Goal: Contribute content: Contribute content

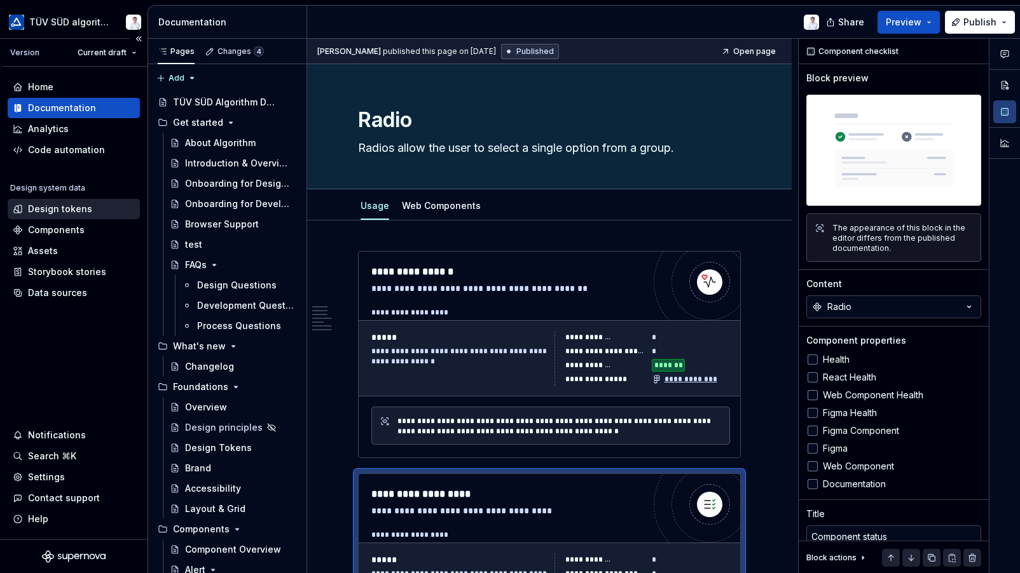
scroll to position [1716, 0]
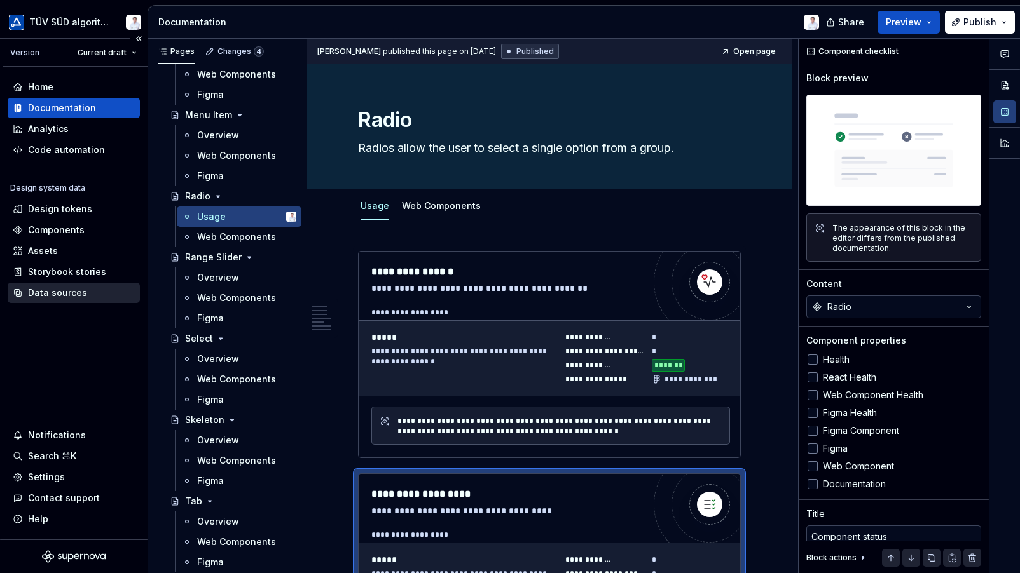
click at [54, 288] on div "Data sources" at bounding box center [57, 293] width 59 height 13
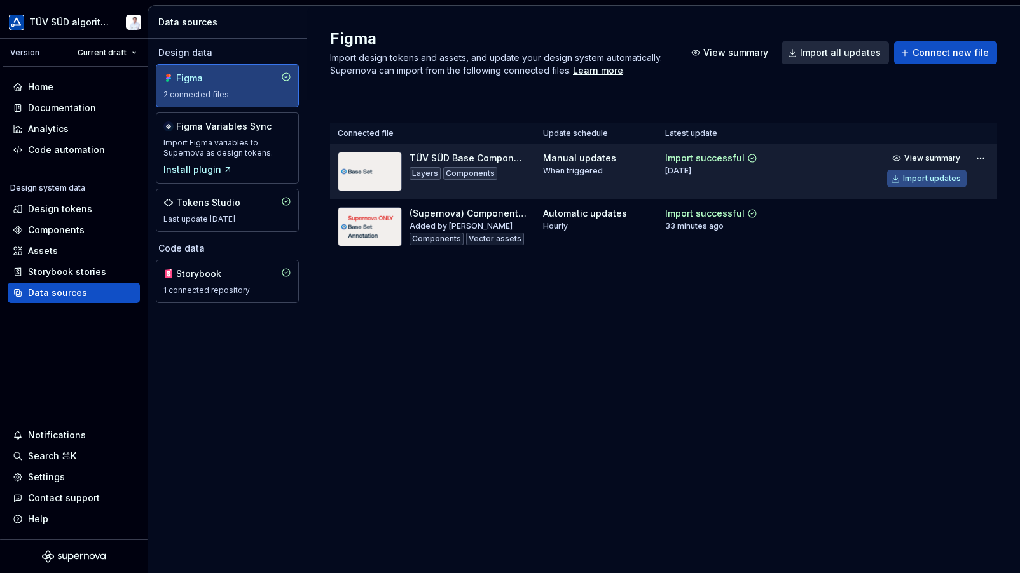
click at [922, 176] on div "Import updates" at bounding box center [932, 179] width 58 height 10
click at [57, 235] on div "Components" at bounding box center [56, 230] width 57 height 13
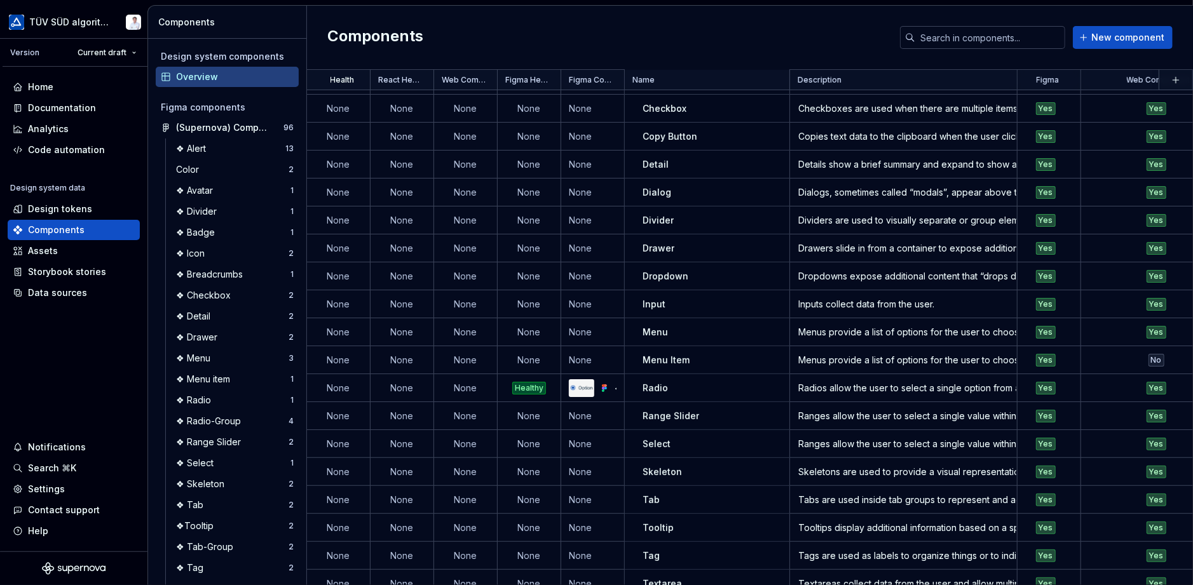
scroll to position [179, 0]
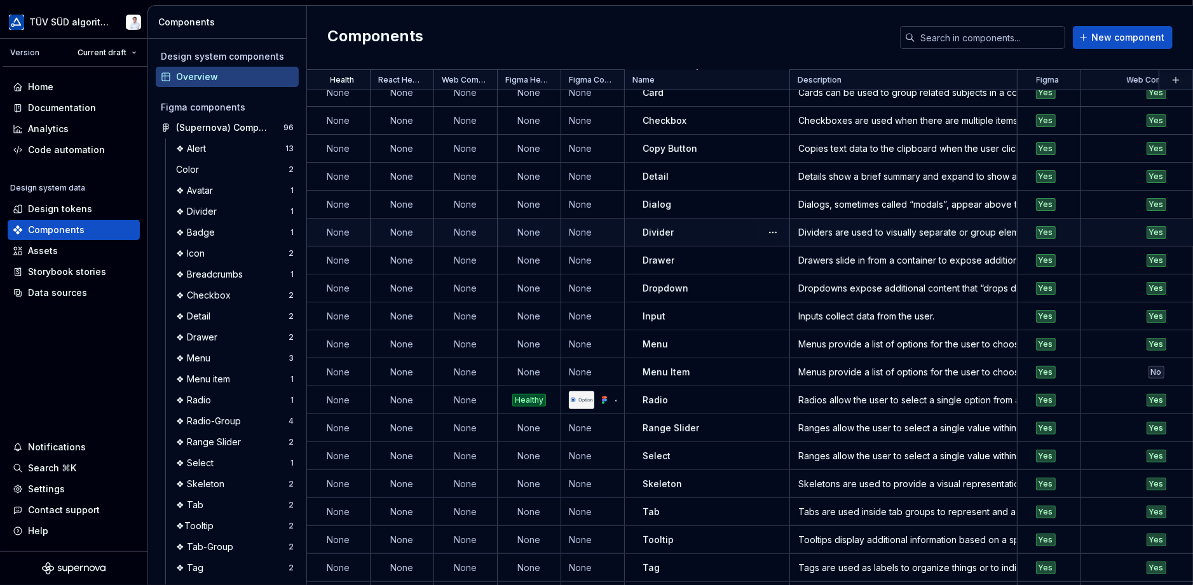
click at [535, 228] on td "None" at bounding box center [530, 233] width 64 height 28
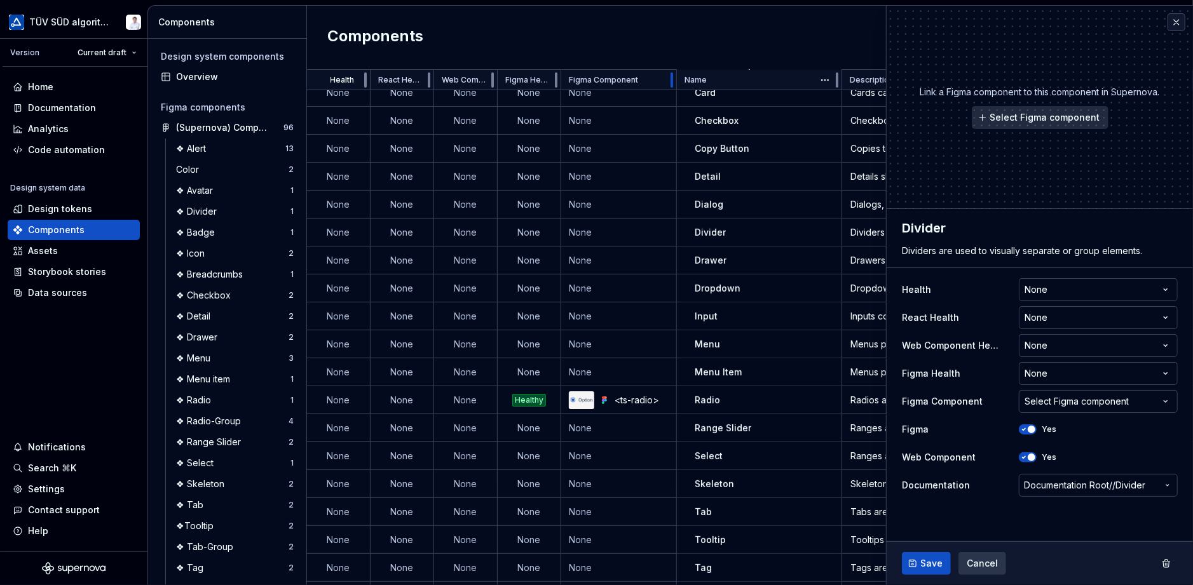
drag, startPoint x: 623, startPoint y: 78, endPoint x: 677, endPoint y: 84, distance: 54.3
click at [677, 84] on tr "Health React Health Web Component Health Figma Health Figma Component Name Desc…" at bounding box center [928, 80] width 1242 height 20
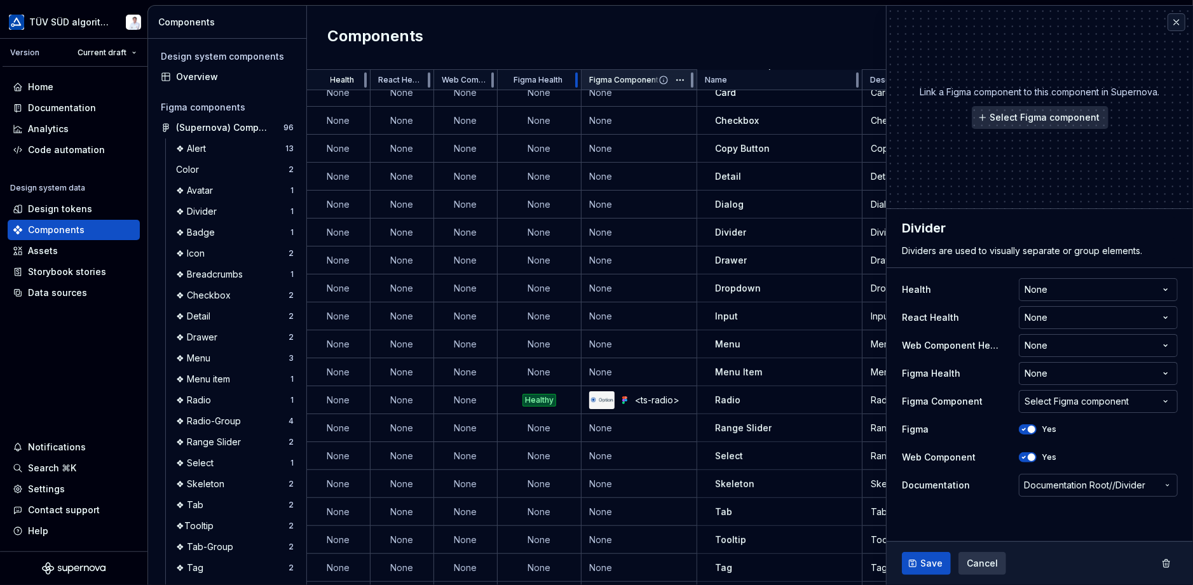
drag, startPoint x: 560, startPoint y: 83, endPoint x: 581, endPoint y: 85, distance: 21.1
click at [581, 85] on div at bounding box center [576, 80] width 10 height 20
click at [605, 228] on td "None" at bounding box center [640, 233] width 116 height 28
click at [603, 231] on td "None" at bounding box center [640, 233] width 116 height 28
click at [1019, 118] on span "Select Figma component" at bounding box center [1045, 117] width 110 height 13
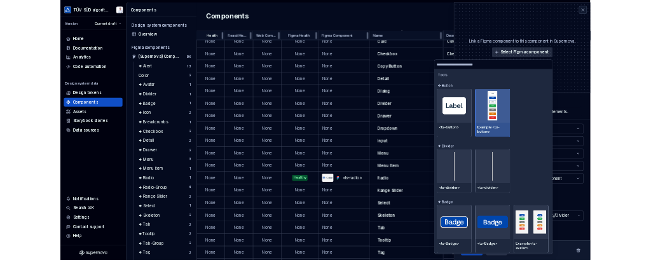
scroll to position [1144, 0]
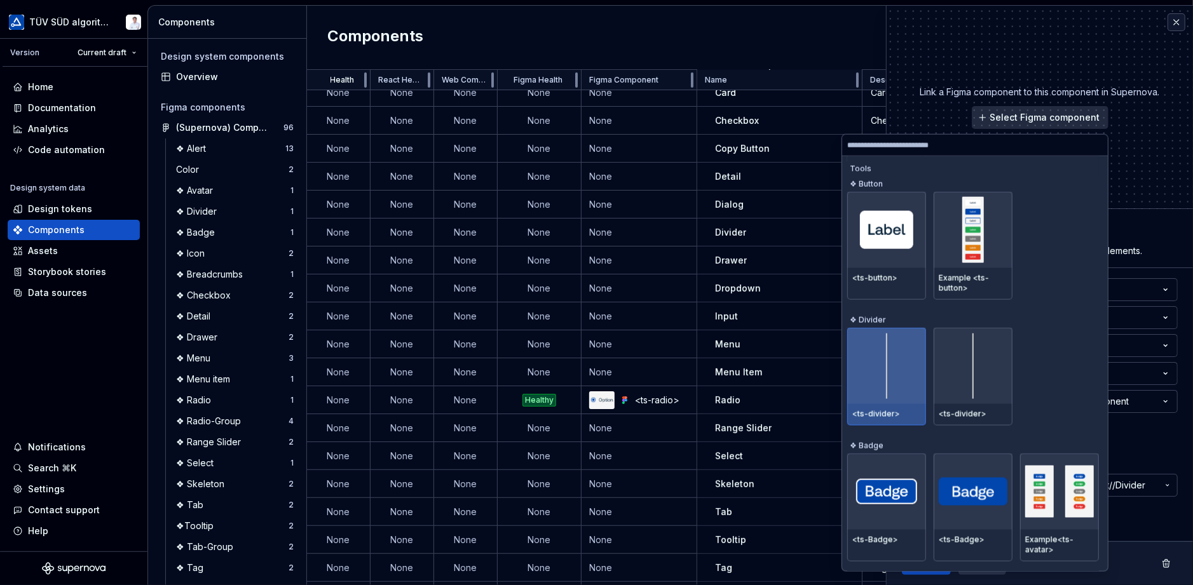
click at [896, 362] on div at bounding box center [886, 366] width 79 height 76
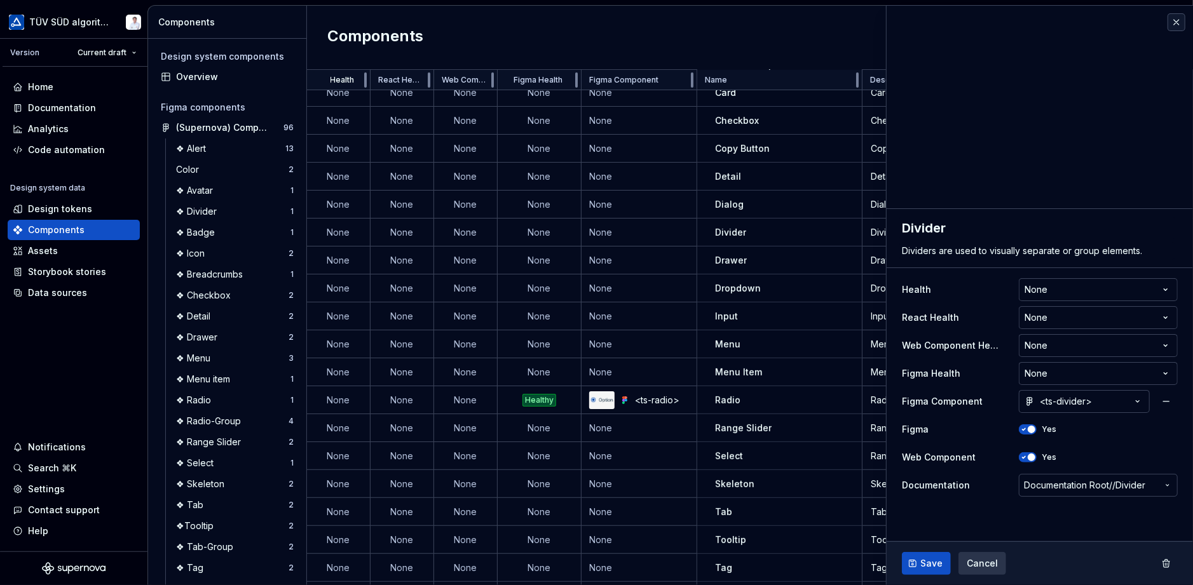
type textarea "*"
click at [1019, 400] on icon "button" at bounding box center [1137, 401] width 13 height 13
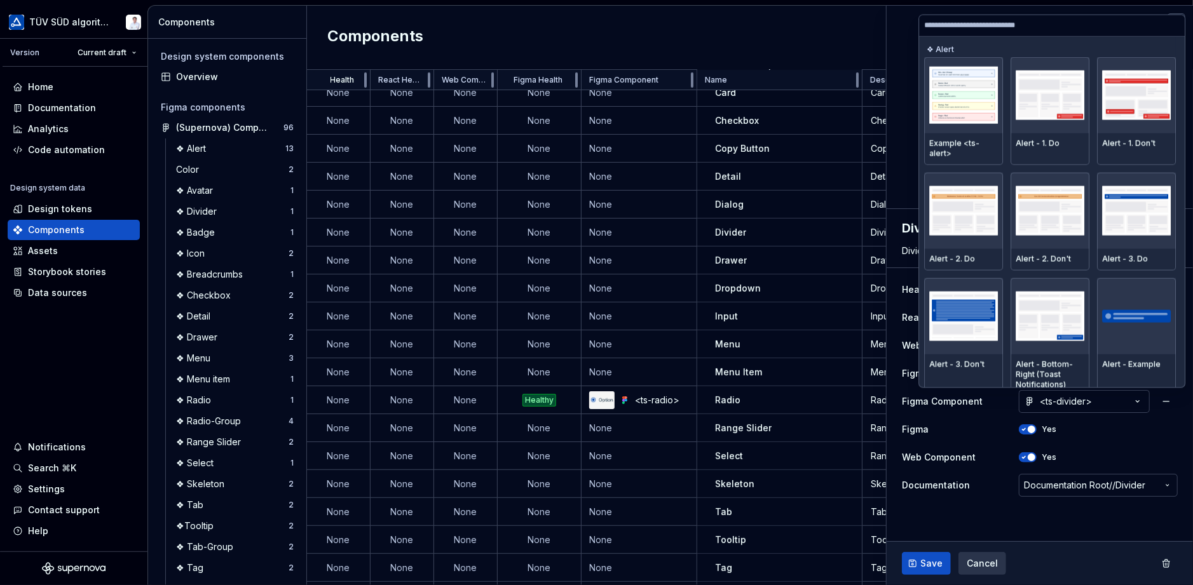
click at [957, 23] on input "search" at bounding box center [1052, 25] width 266 height 10
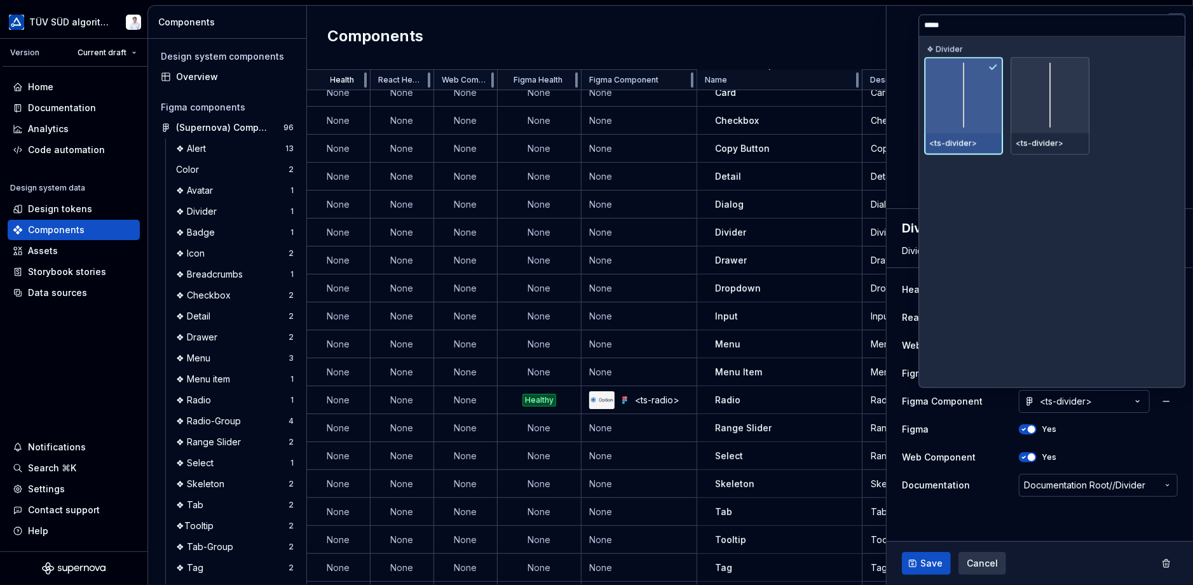
type input "******"
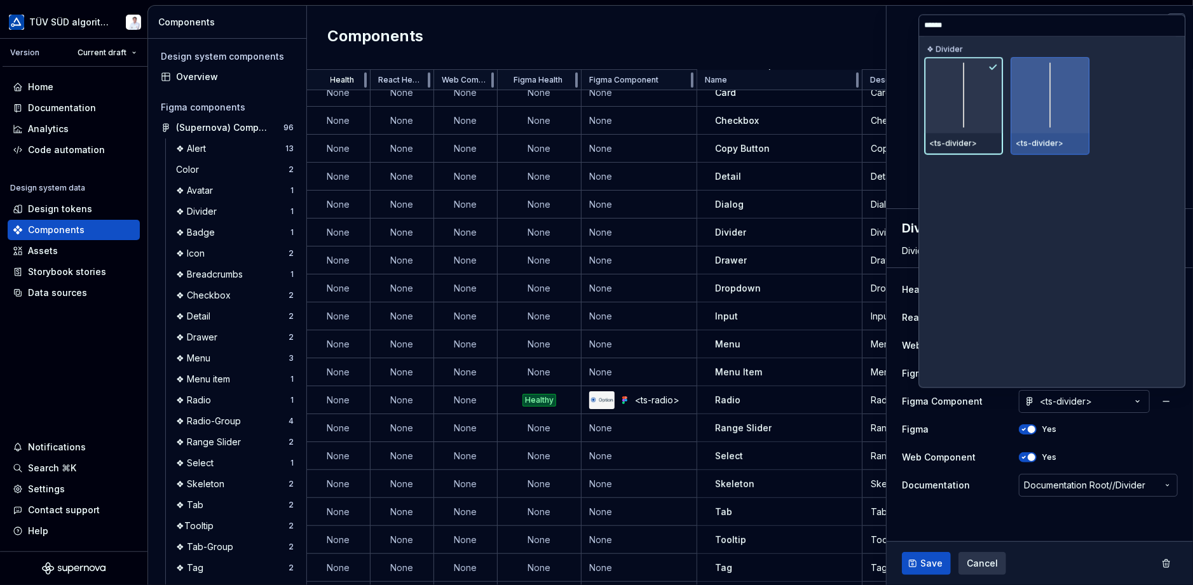
click at [1019, 96] on div at bounding box center [1050, 95] width 79 height 76
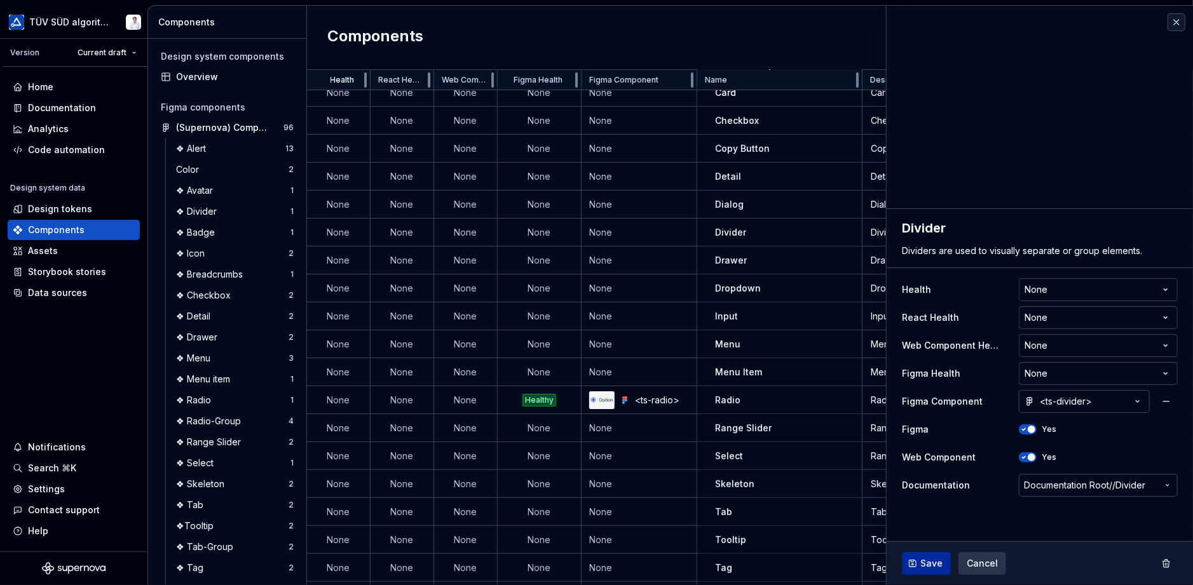
click at [926, 561] on span "Save" at bounding box center [931, 563] width 22 height 13
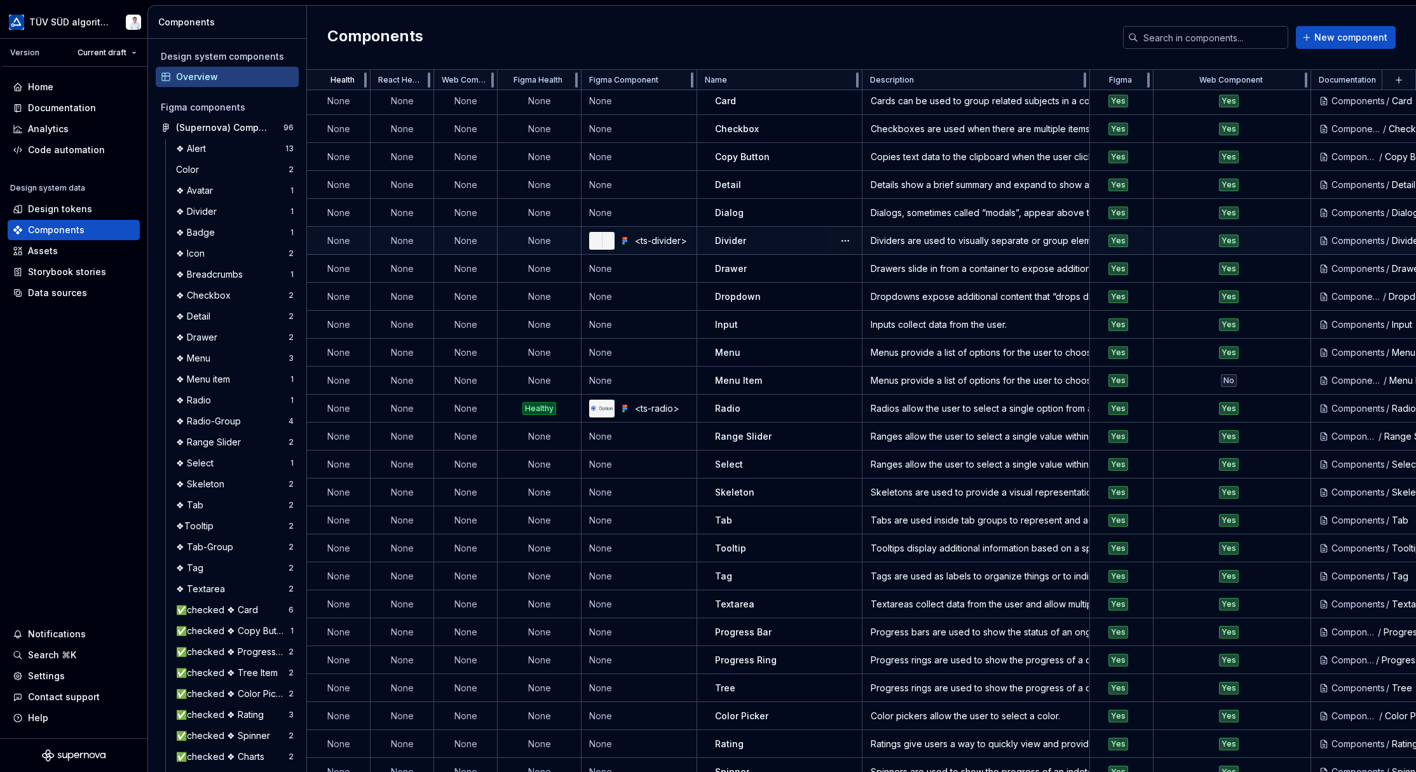
scroll to position [56, 0]
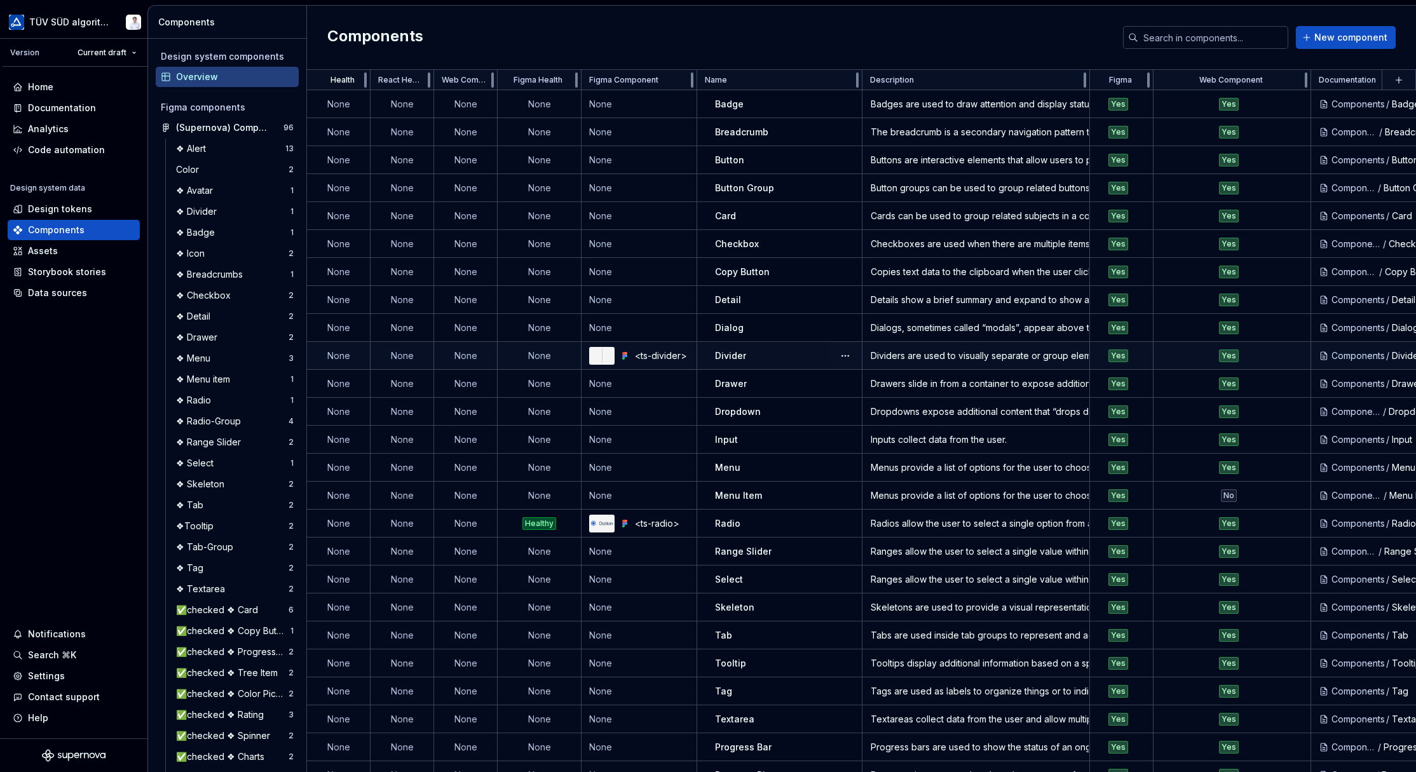
click at [544, 350] on td "None" at bounding box center [540, 356] width 84 height 28
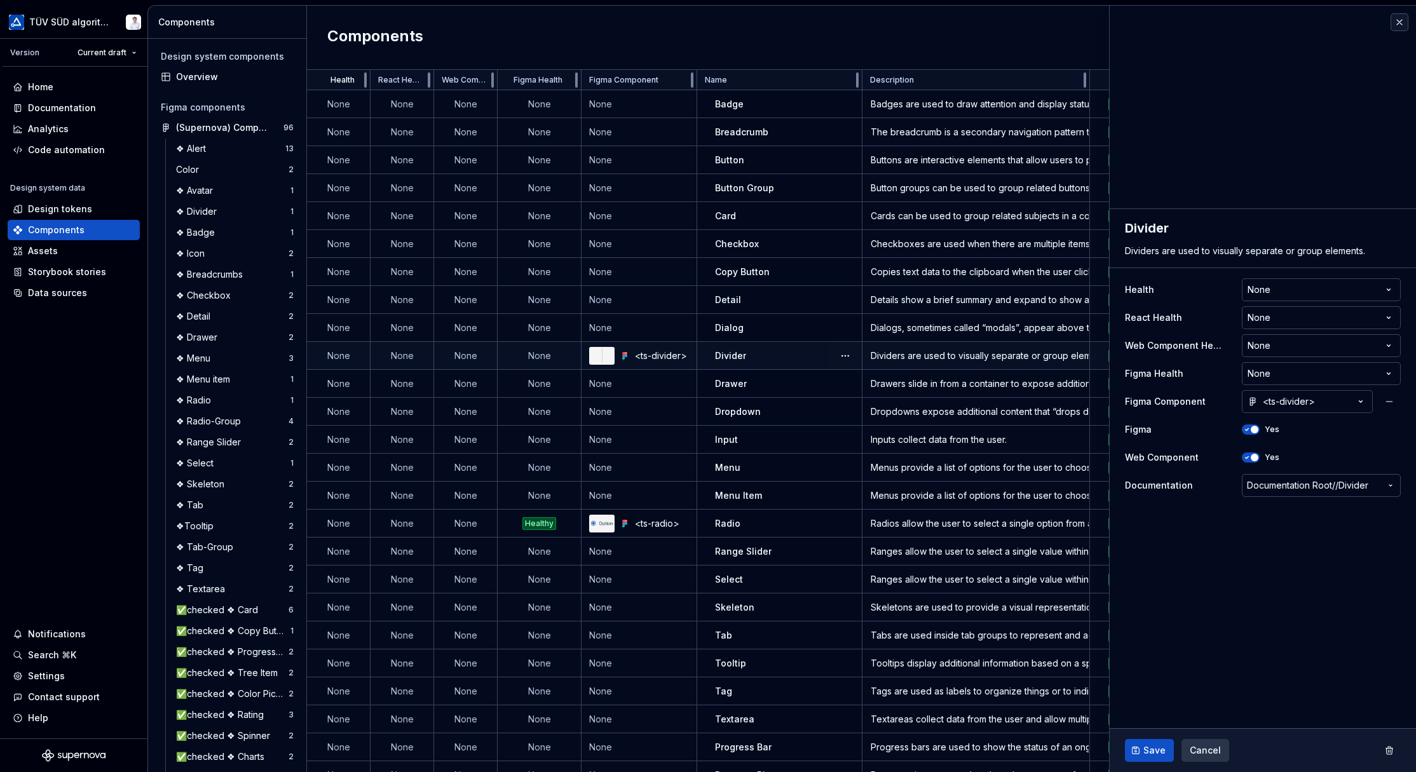
type textarea "*"
click at [1019, 288] on html "TÜV SÜD algorithm Version Current draft Home Documentation Analytics Code autom…" at bounding box center [708, 386] width 1416 height 772
click at [1019, 244] on html "TÜV SÜD algorithm Version Current draft Home Documentation Analytics Code autom…" at bounding box center [708, 386] width 1416 height 772
click at [1019, 314] on html "TÜV SÜD algorithm Version Current draft Home Documentation Analytics Code autom…" at bounding box center [708, 386] width 1416 height 772
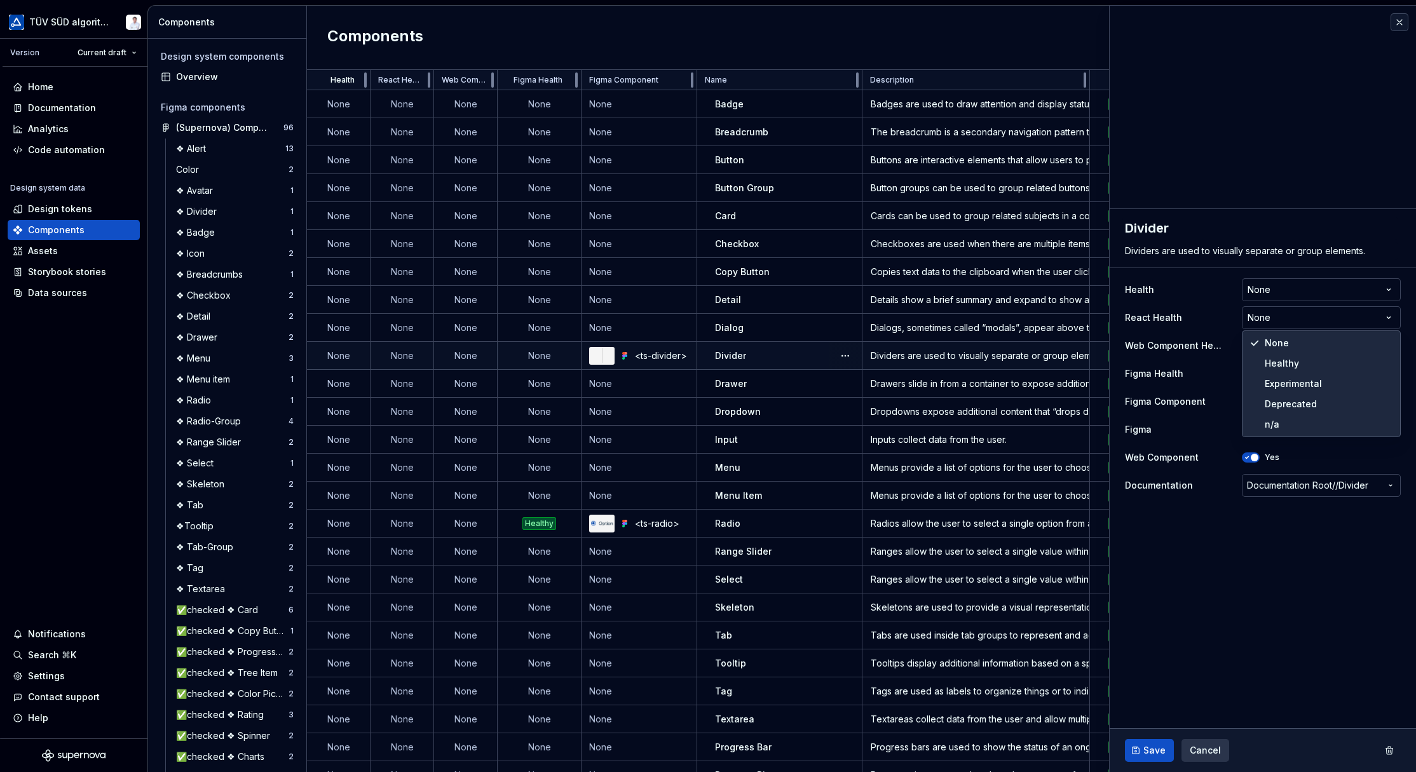
click at [1019, 243] on html "TÜV SÜD algorithm Version Current draft Home Documentation Analytics Code autom…" at bounding box center [708, 386] width 1416 height 772
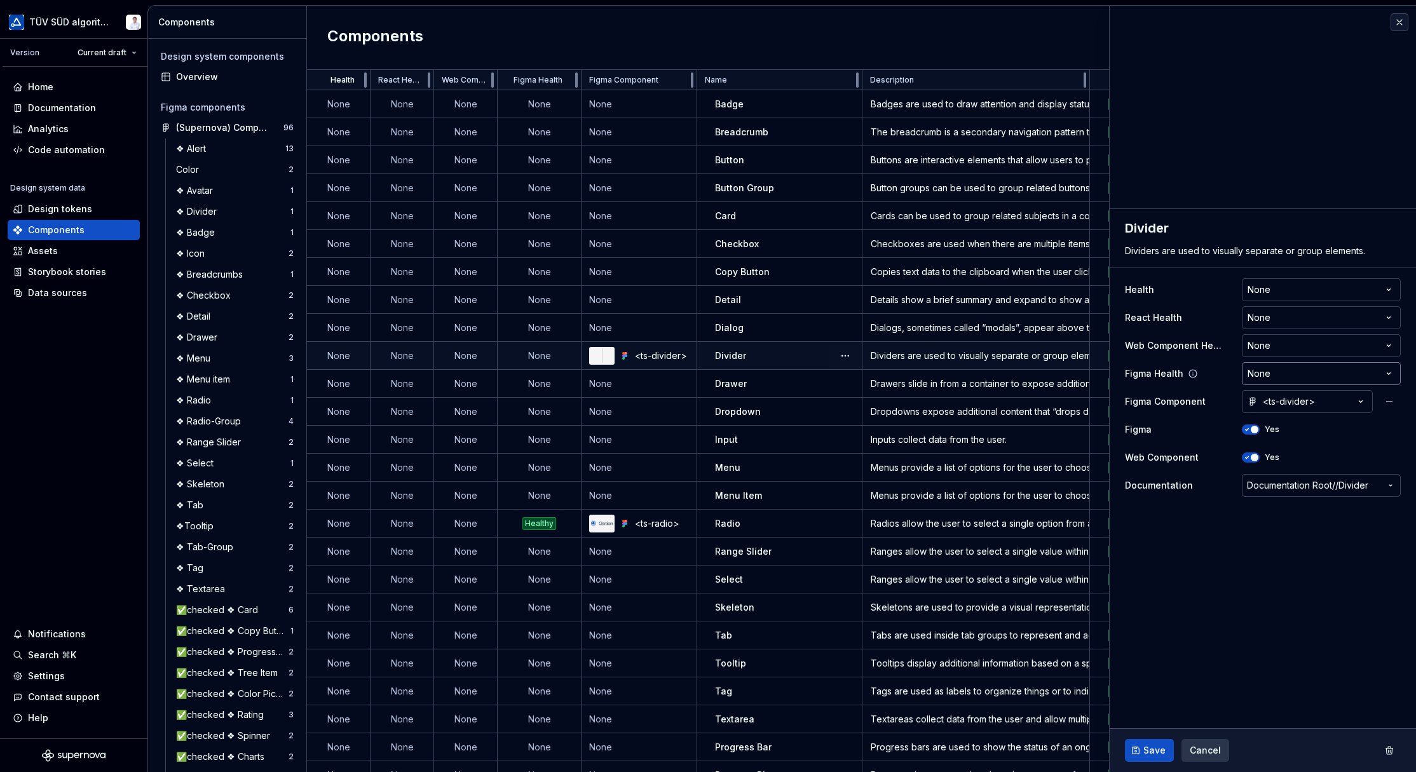
click at [1019, 372] on html "TÜV SÜD algorithm Version Current draft Home Documentation Analytics Code autom…" at bounding box center [708, 386] width 1416 height 772
select select "**********"
click at [1019, 573] on fieldset "**********" at bounding box center [1263, 490] width 306 height 563
click at [1019, 573] on button "Save" at bounding box center [1149, 750] width 49 height 23
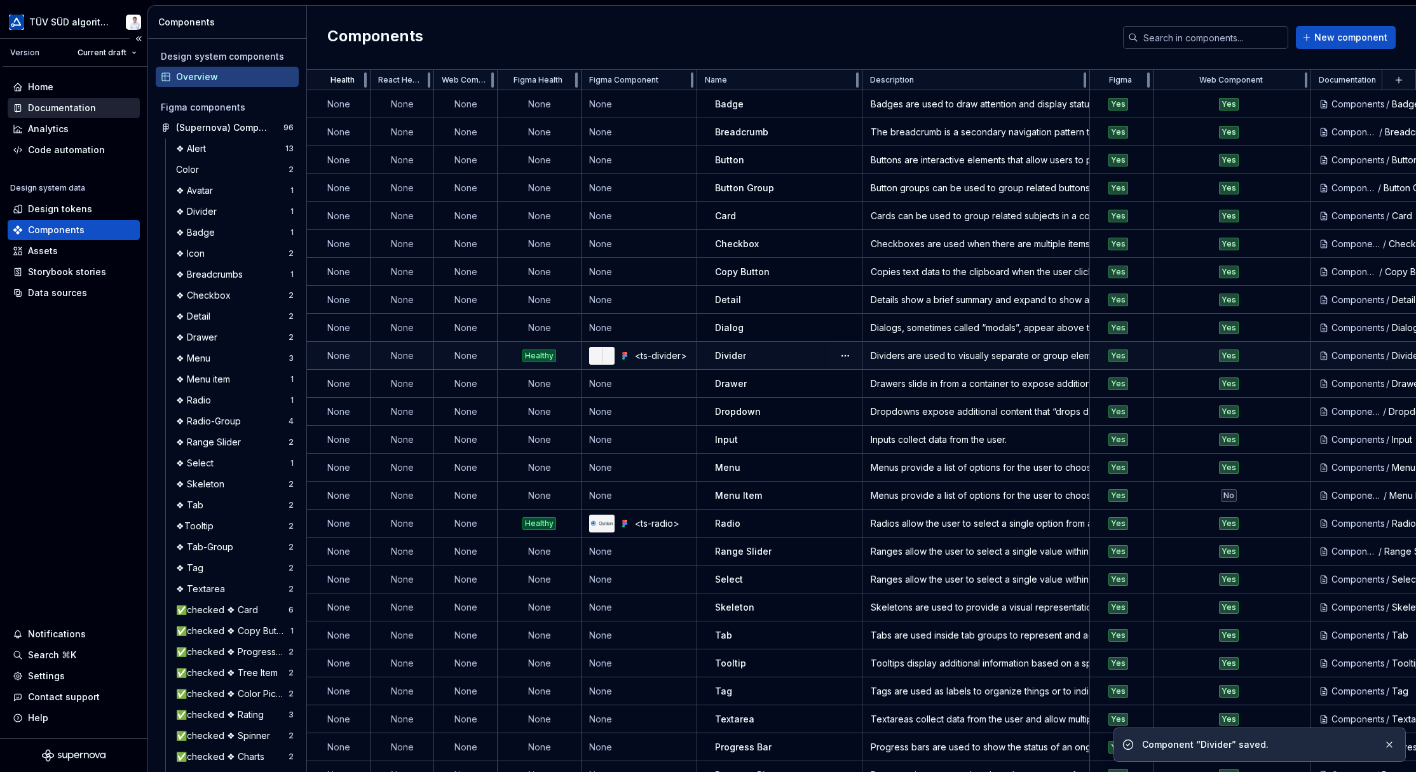
click at [55, 109] on div "Documentation" at bounding box center [62, 108] width 68 height 13
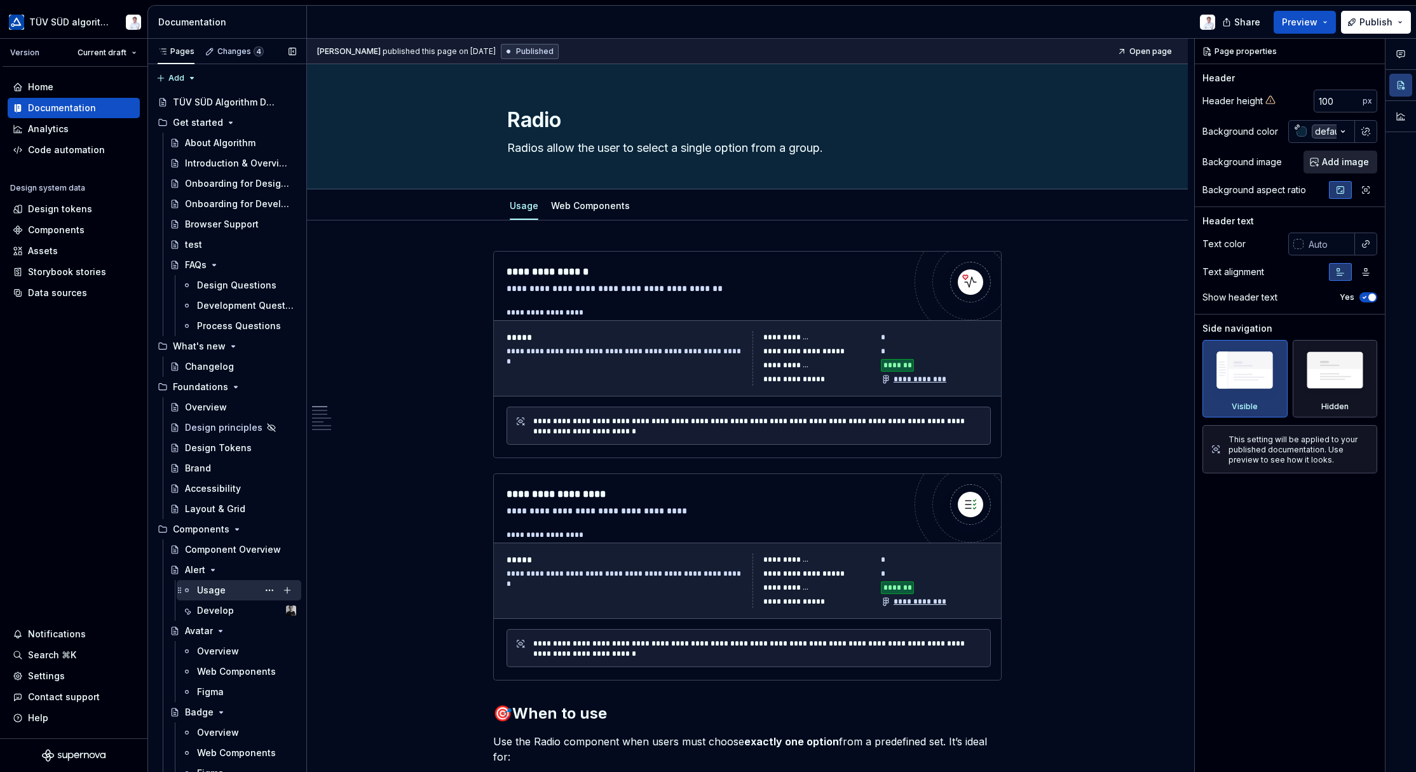
click at [210, 573] on div "Usage" at bounding box center [211, 590] width 29 height 13
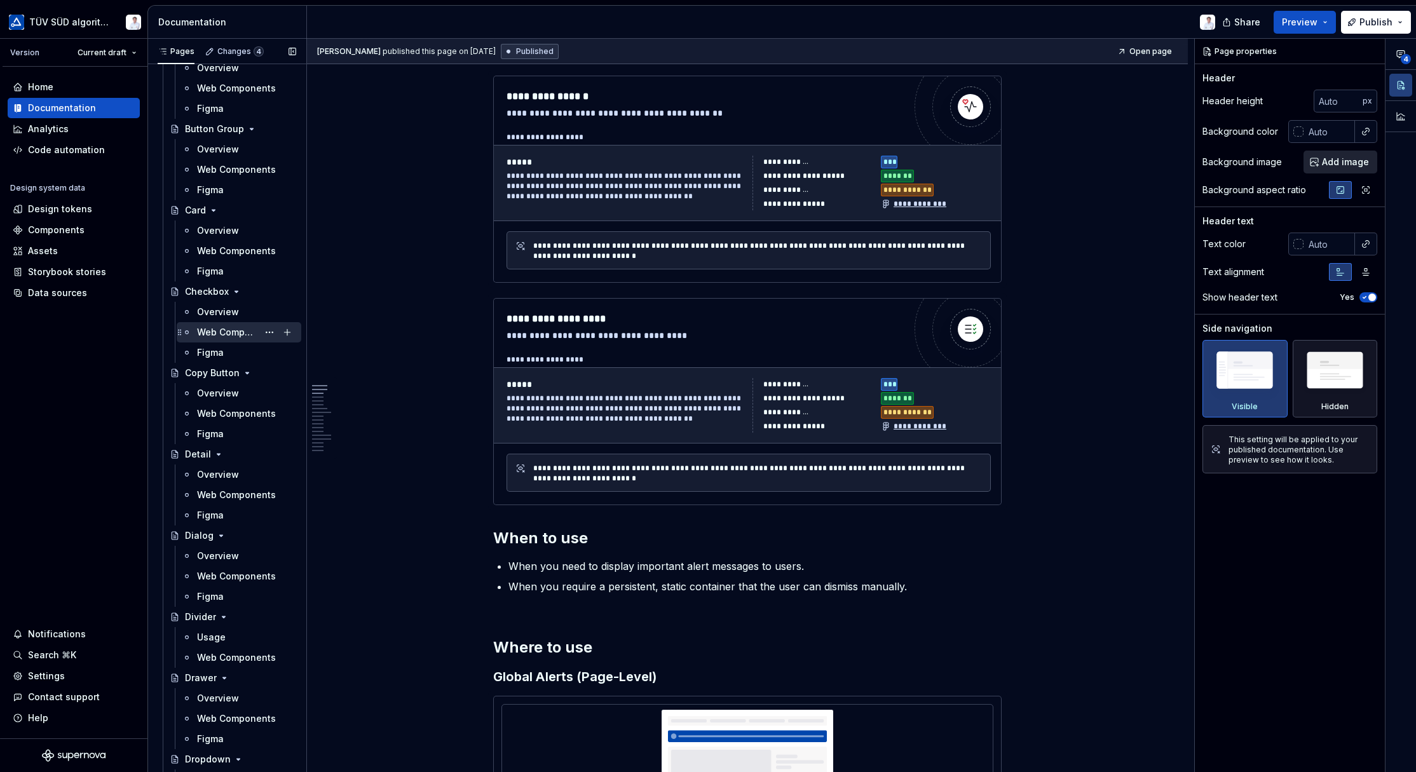
scroll to position [890, 0]
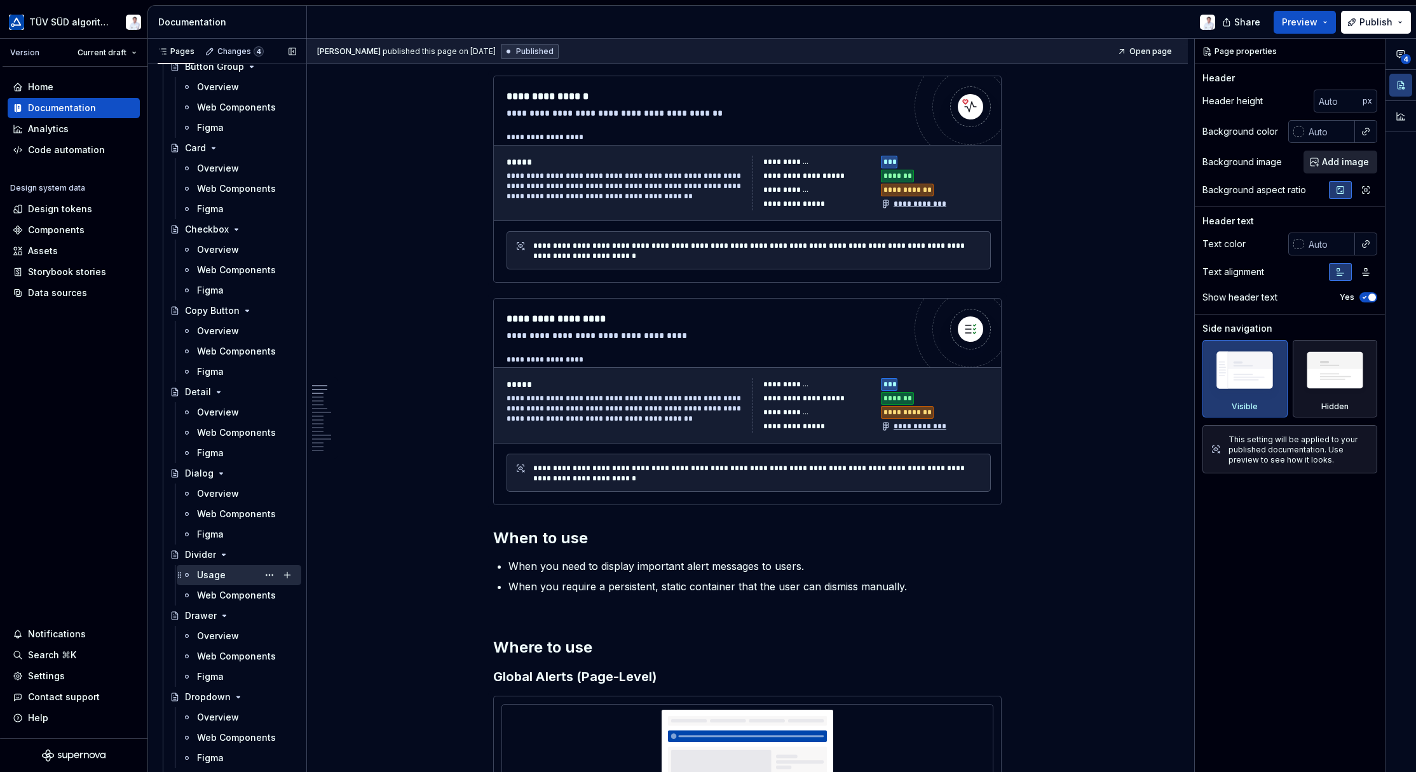
click at [217, 573] on div "Usage" at bounding box center [211, 575] width 29 height 13
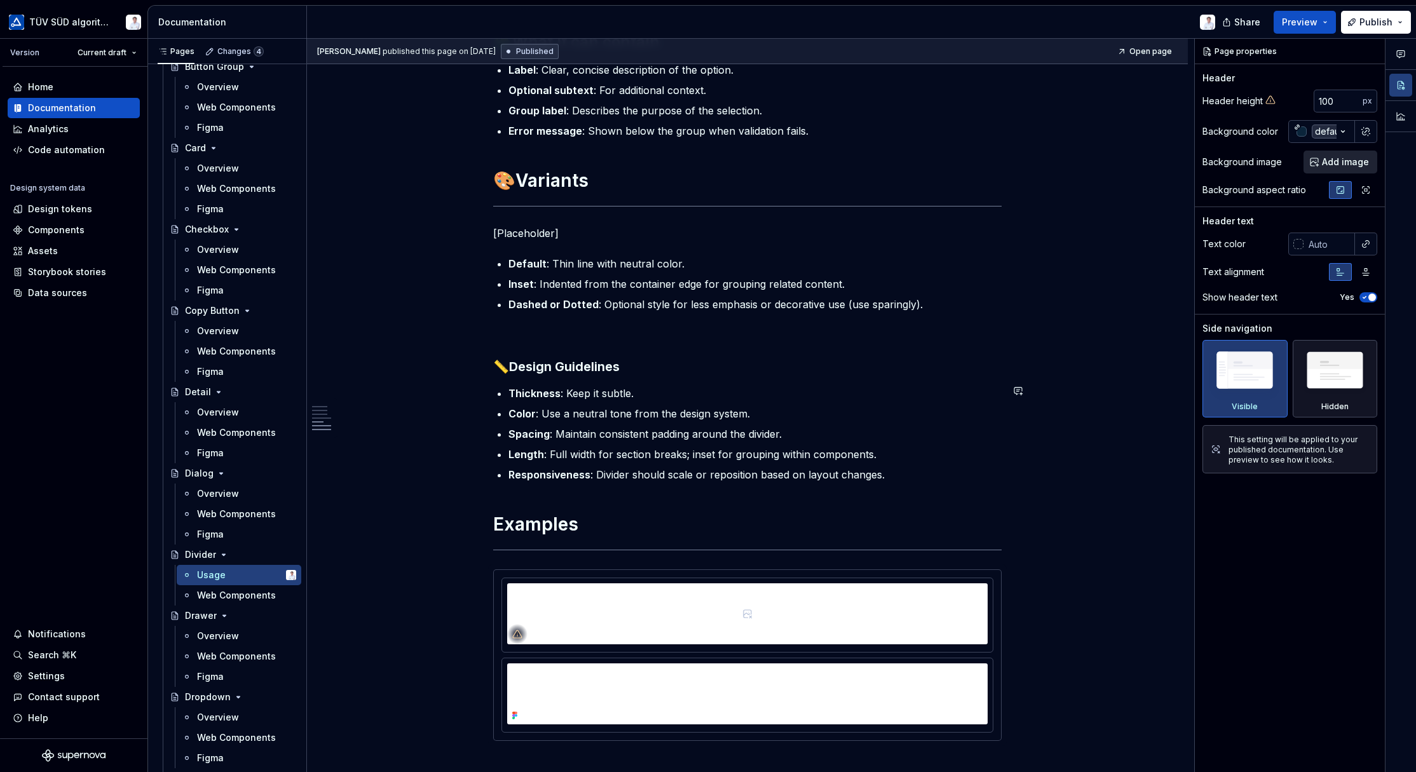
scroll to position [1081, 0]
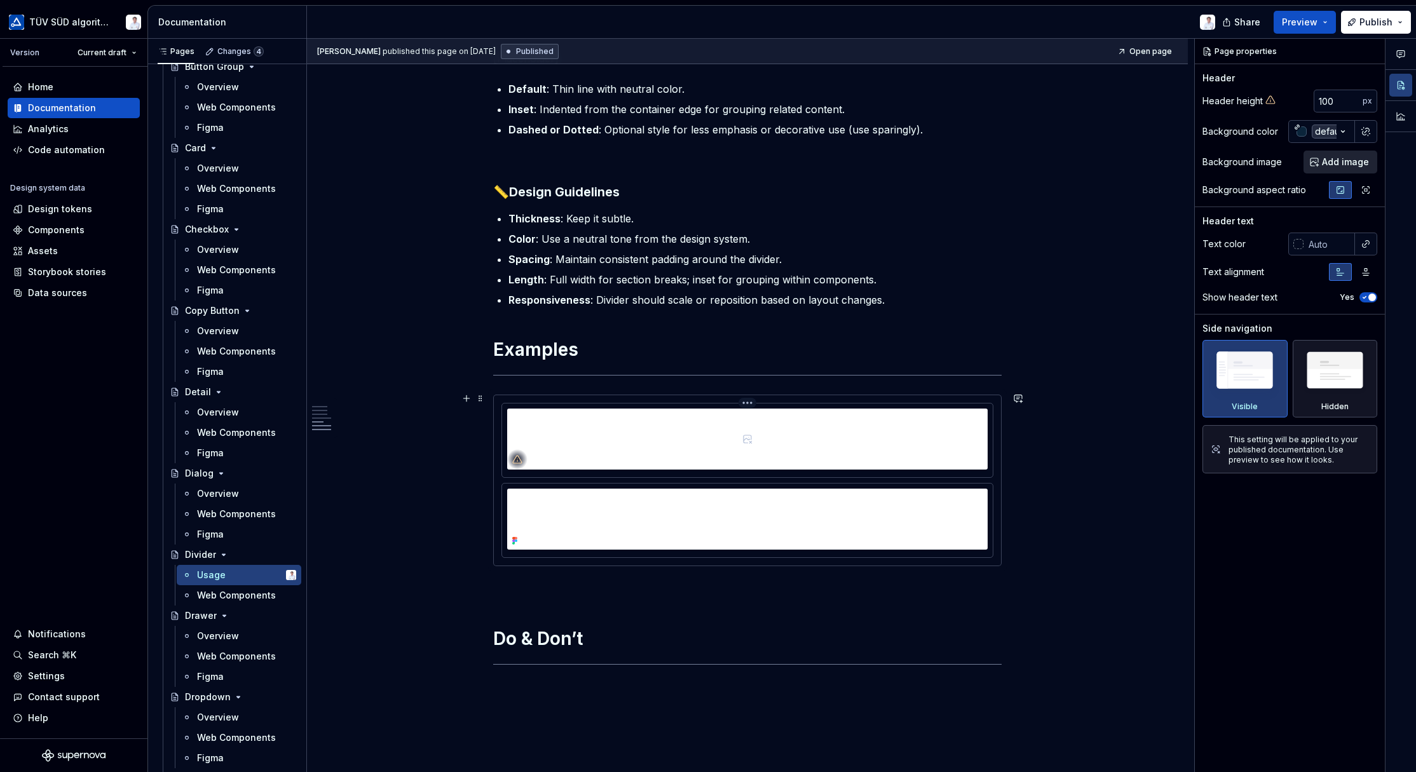
click at [664, 439] on div at bounding box center [747, 439] width 481 height 61
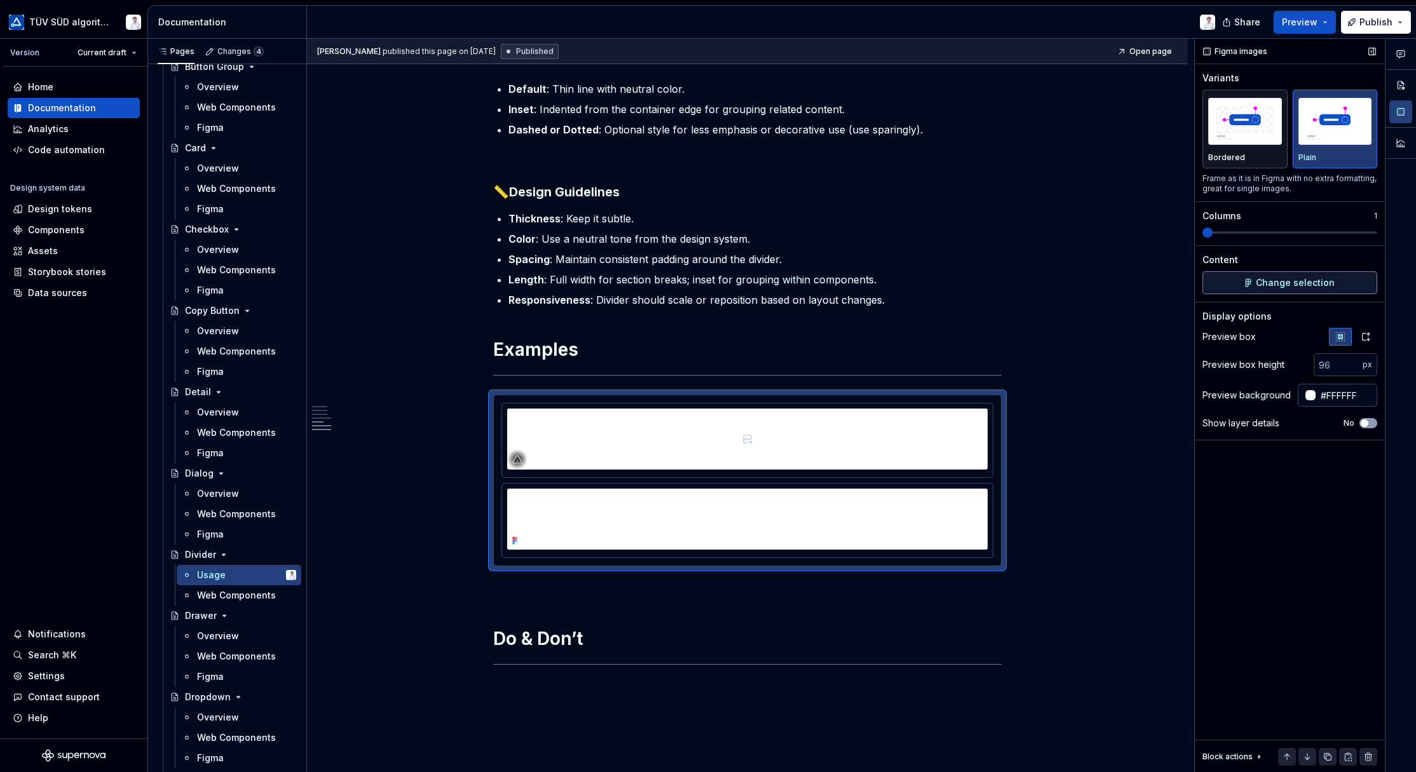
click at [1019, 285] on span "Change selection" at bounding box center [1295, 283] width 79 height 13
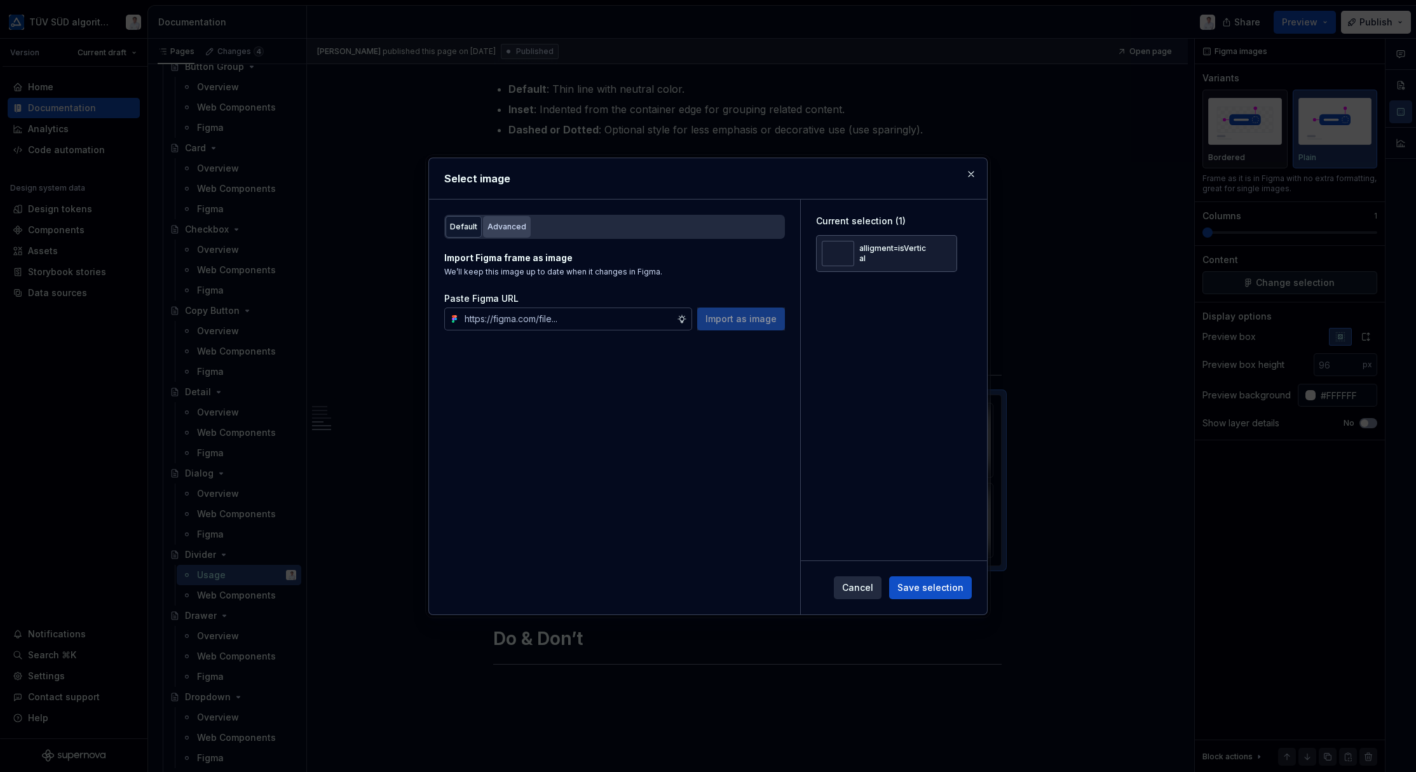
click at [500, 221] on div "Advanced" at bounding box center [507, 227] width 39 height 13
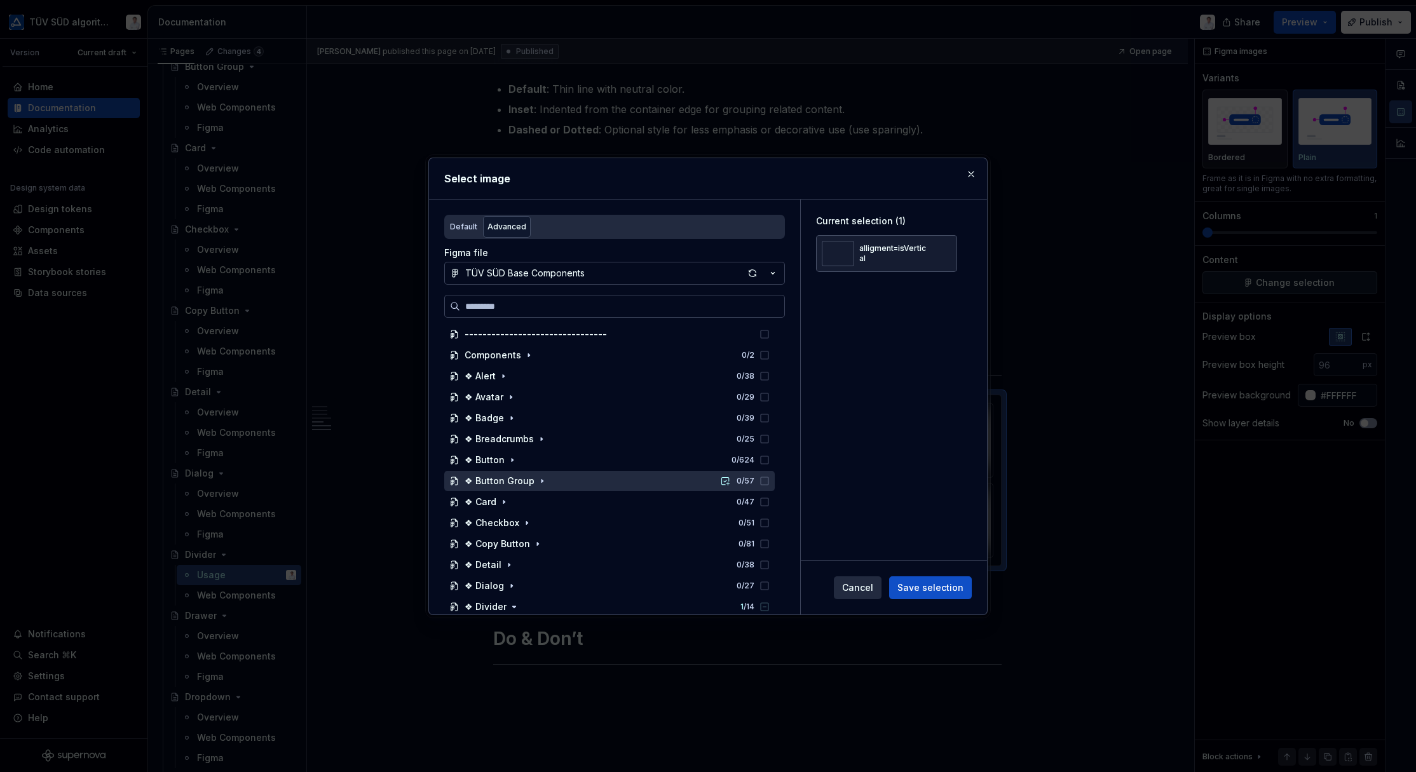
scroll to position [191, 0]
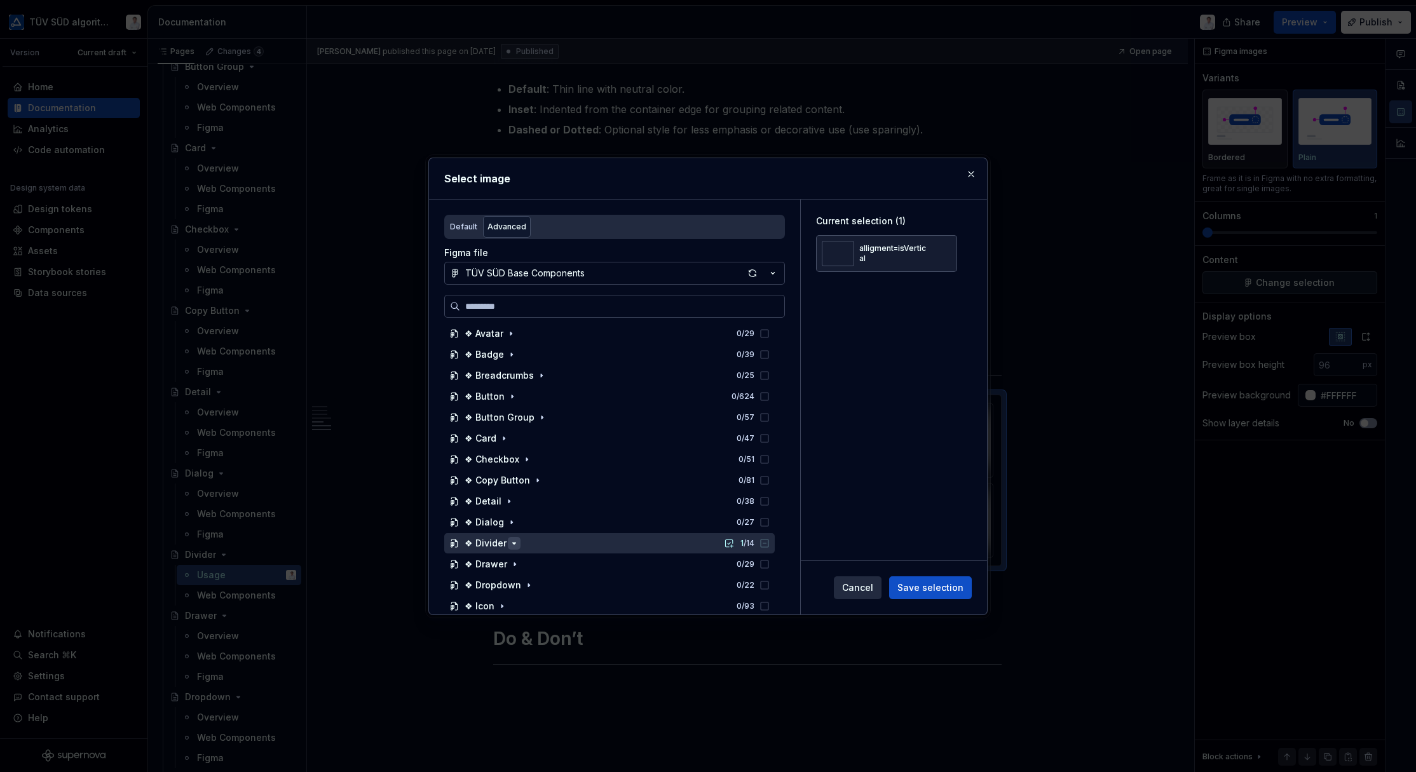
click at [509, 540] on icon "button" at bounding box center [514, 543] width 10 height 10
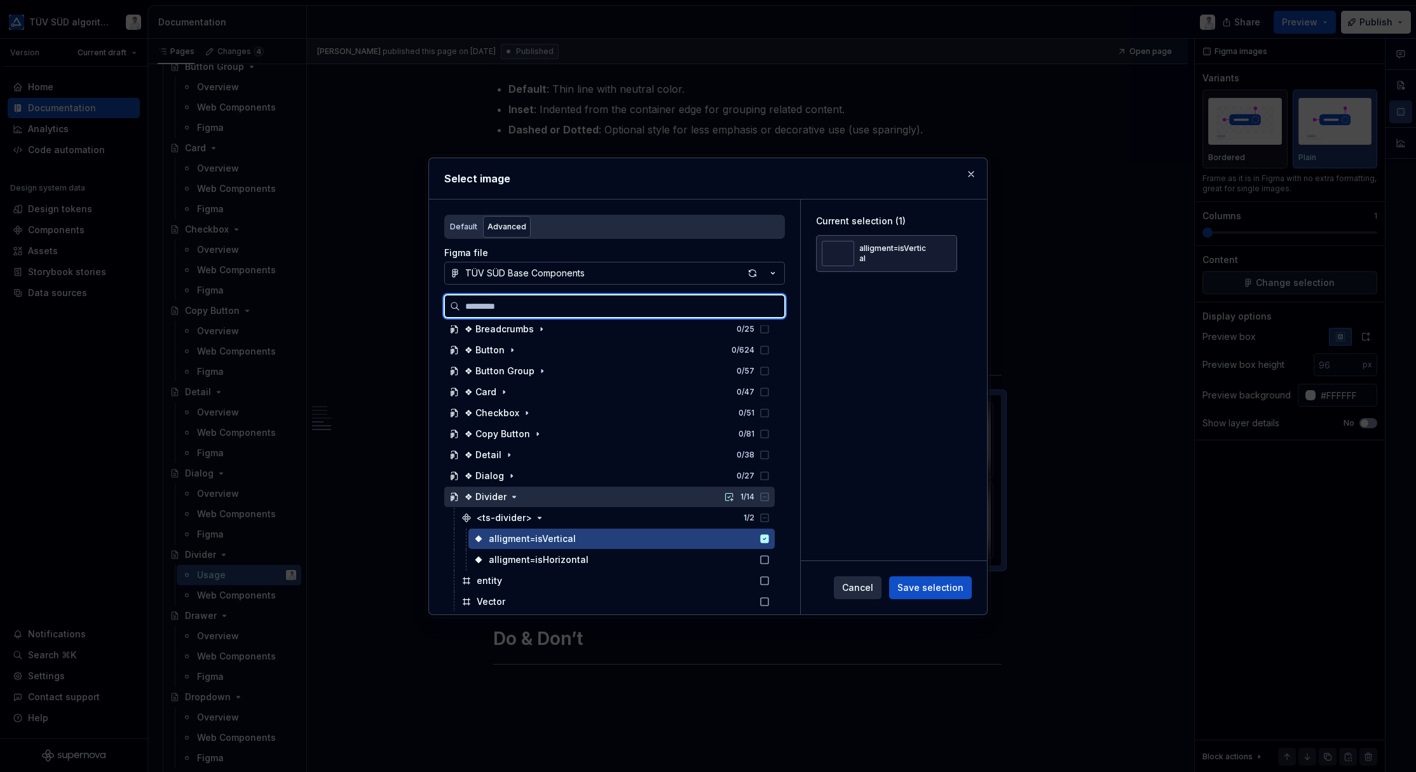
scroll to position [318, 0]
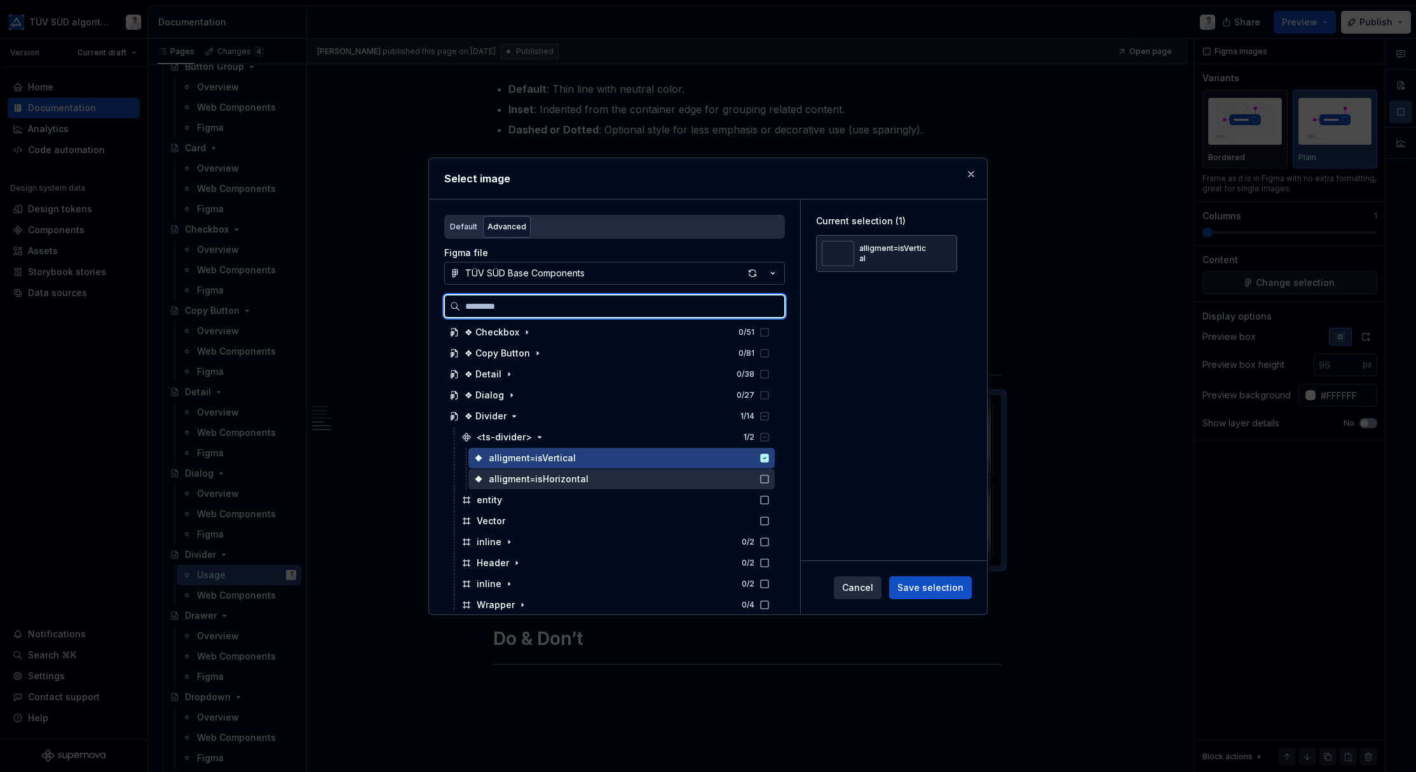
click at [762, 477] on icon at bounding box center [765, 479] width 10 height 10
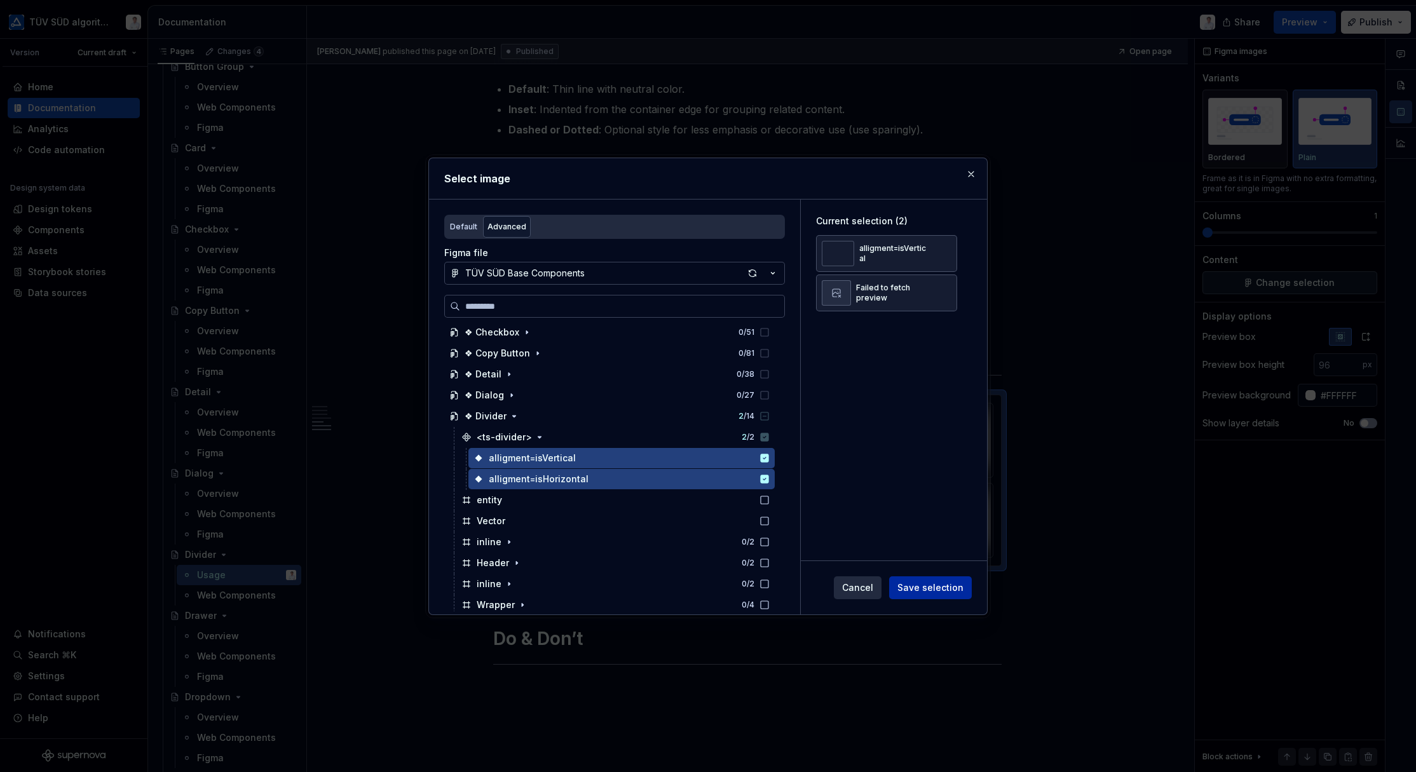
click at [915, 573] on span "Save selection" at bounding box center [931, 588] width 66 height 13
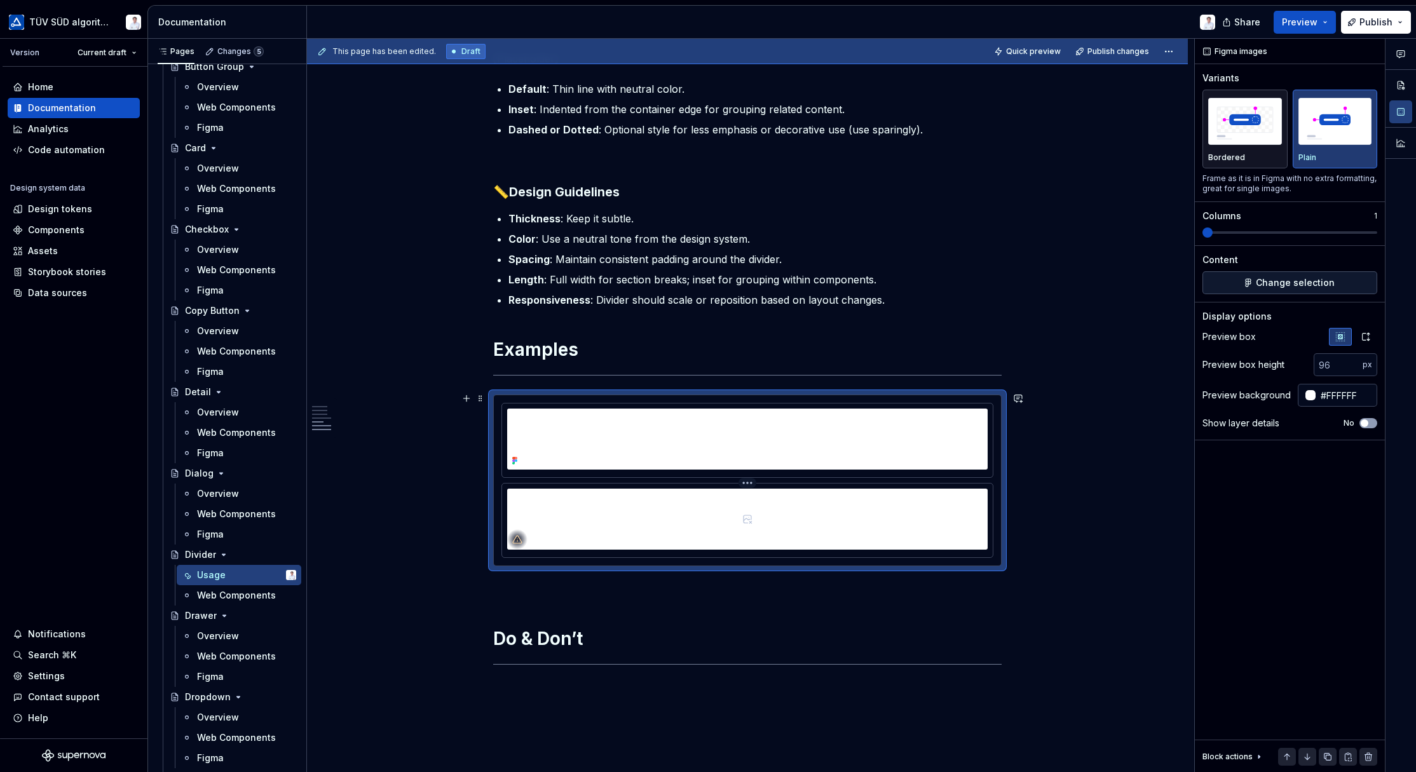
click at [750, 526] on div at bounding box center [747, 519] width 481 height 61
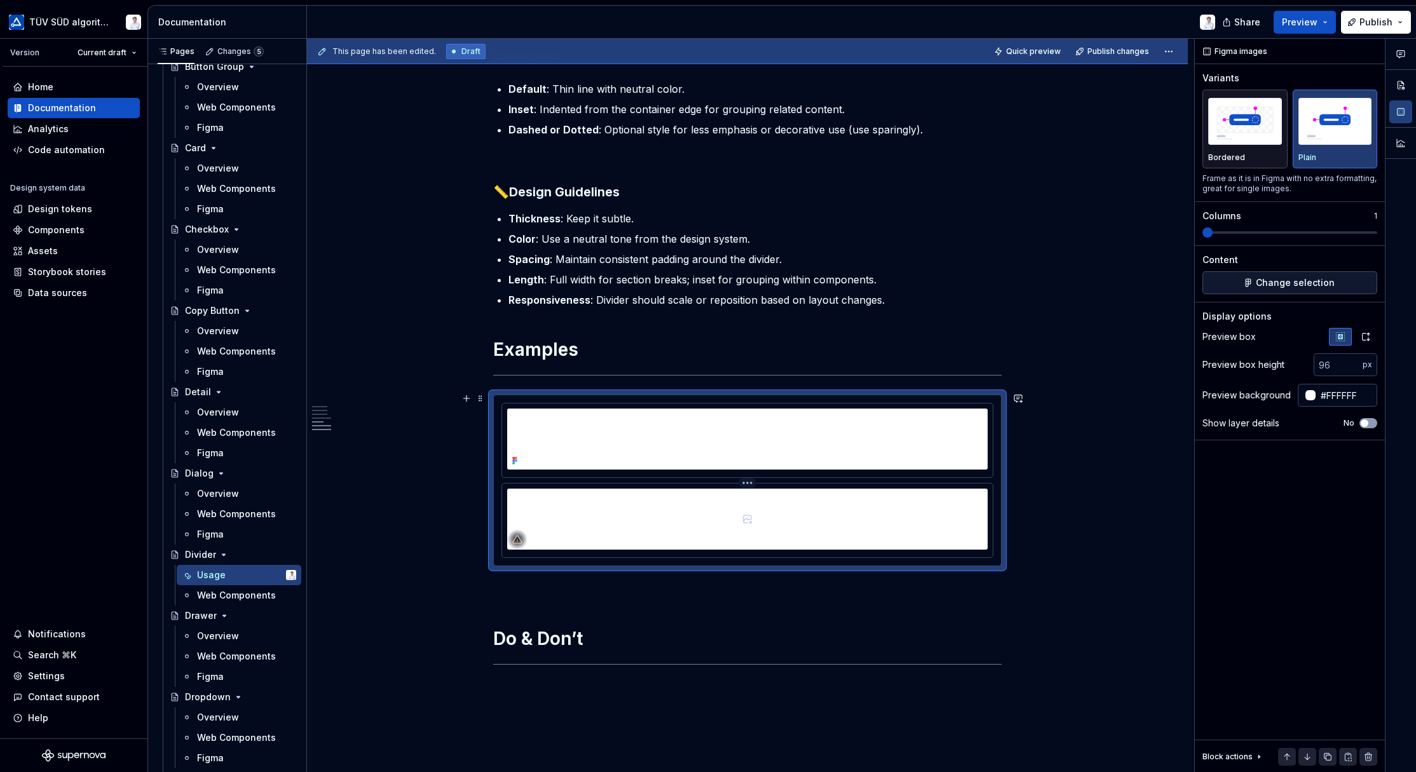
click at [771, 514] on div at bounding box center [747, 519] width 481 height 61
click at [1019, 282] on span "Change selection" at bounding box center [1295, 283] width 79 height 13
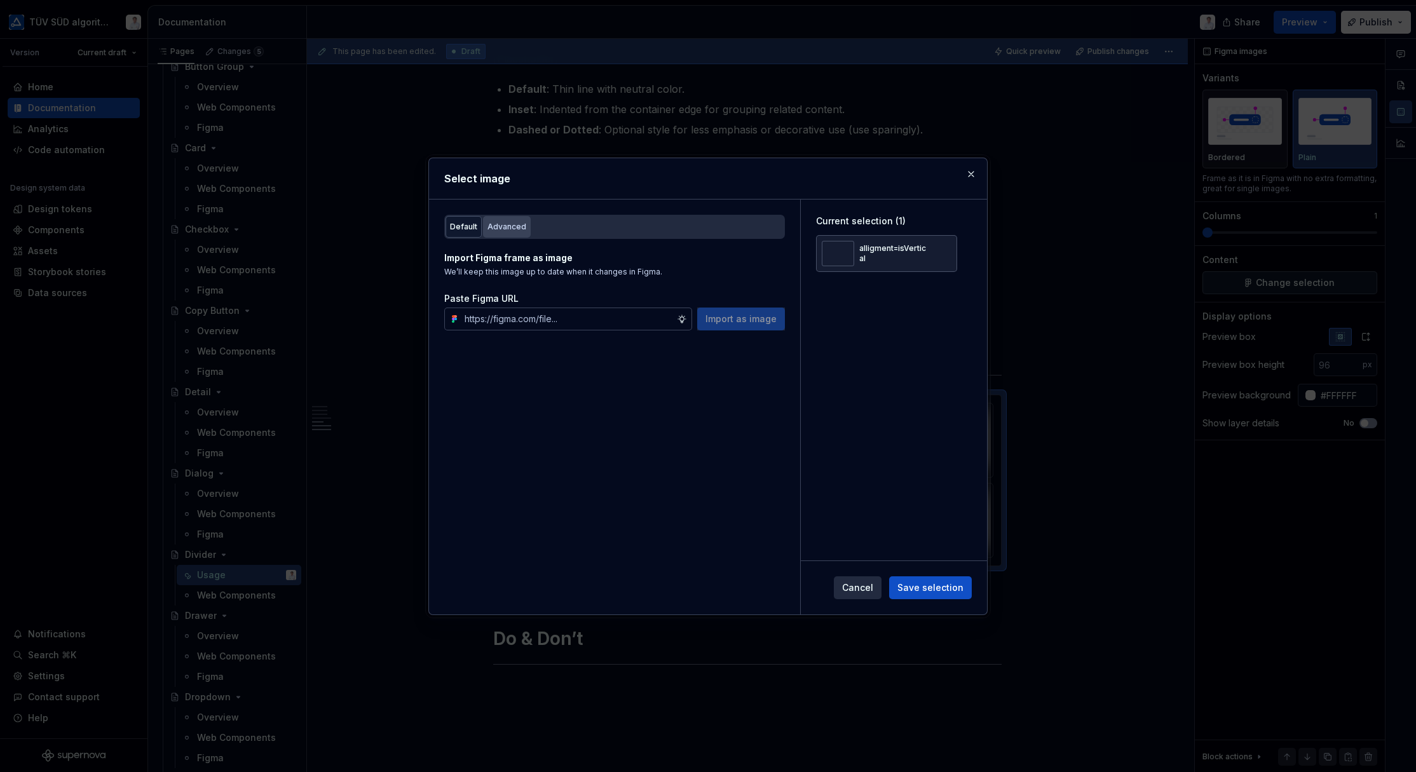
click at [510, 228] on div "Advanced" at bounding box center [507, 227] width 39 height 13
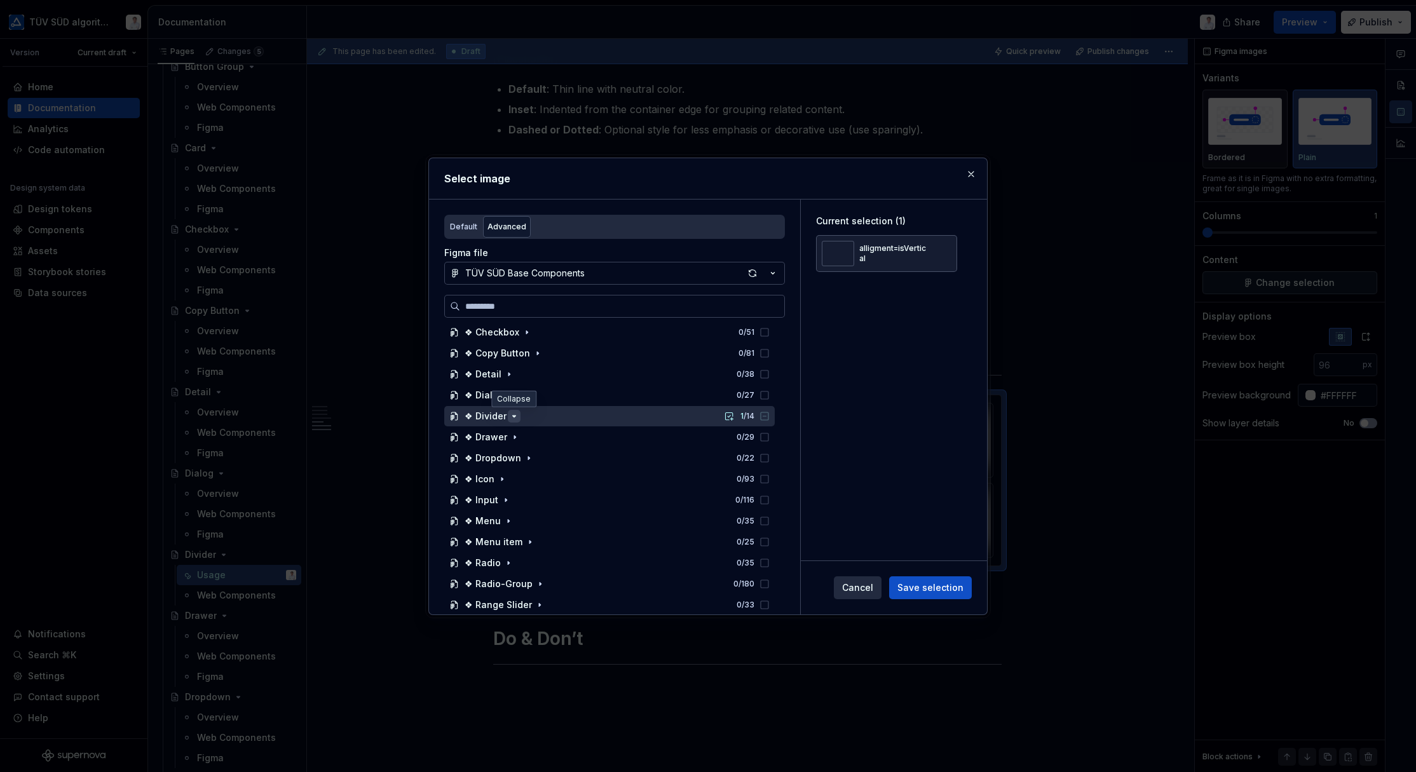
click at [509, 413] on icon "button" at bounding box center [514, 416] width 10 height 10
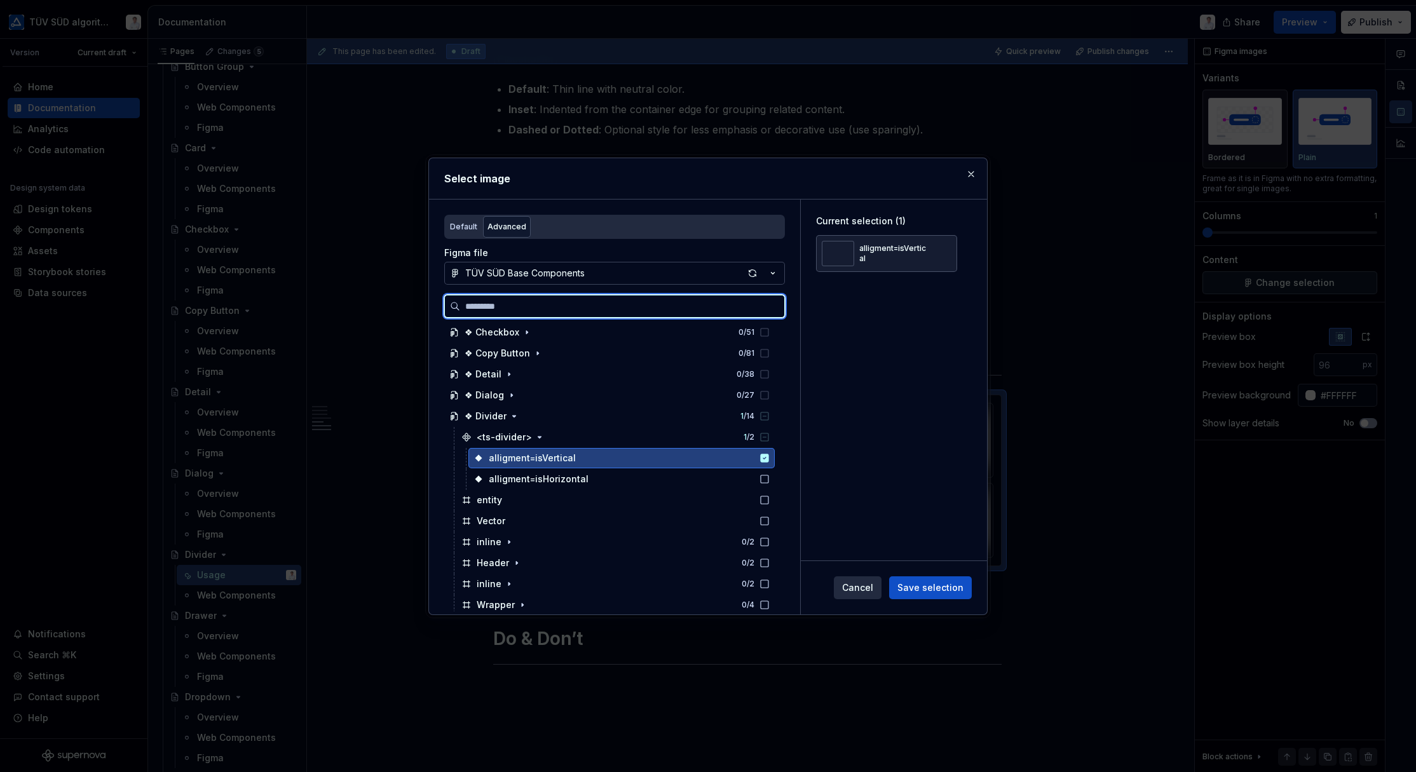
click at [763, 456] on icon at bounding box center [765, 458] width 8 height 8
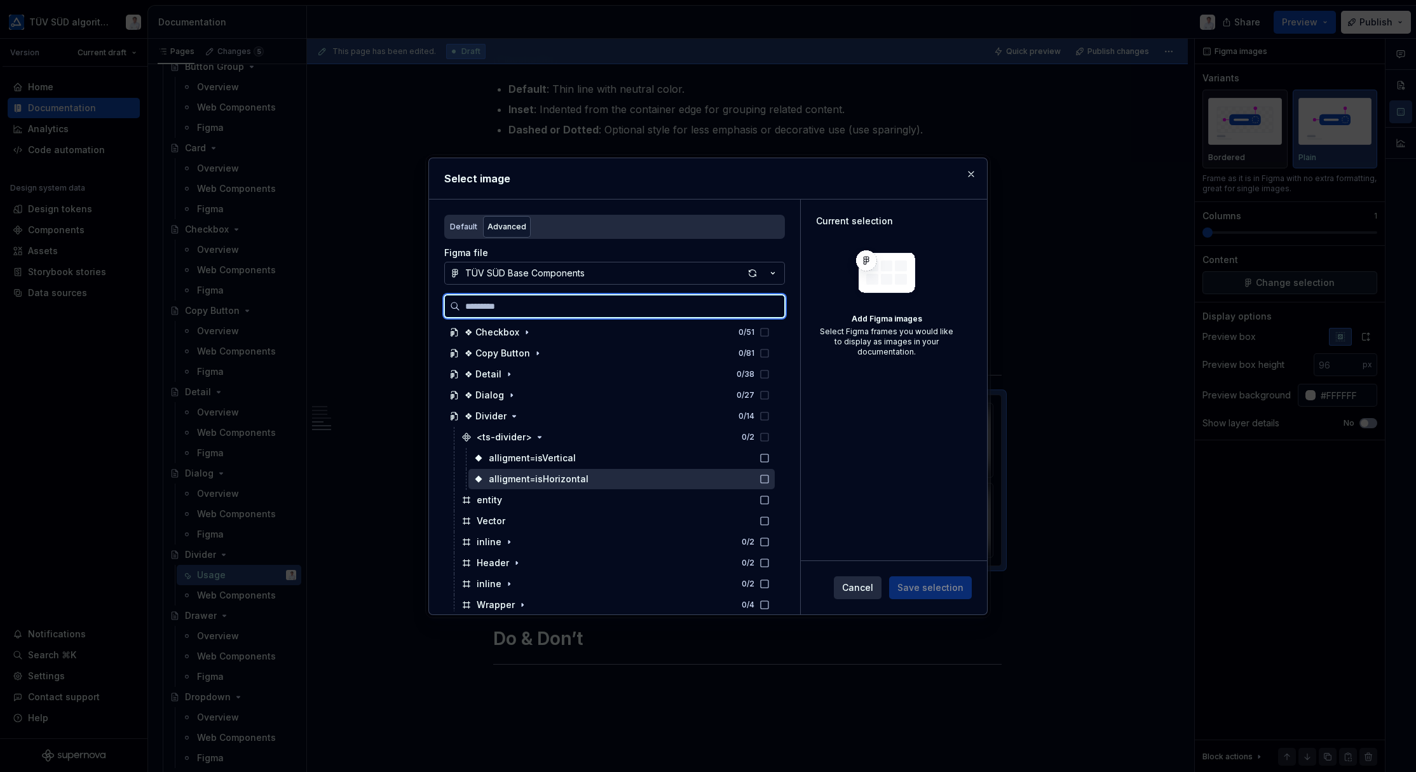
click at [763, 478] on icon at bounding box center [765, 479] width 10 height 10
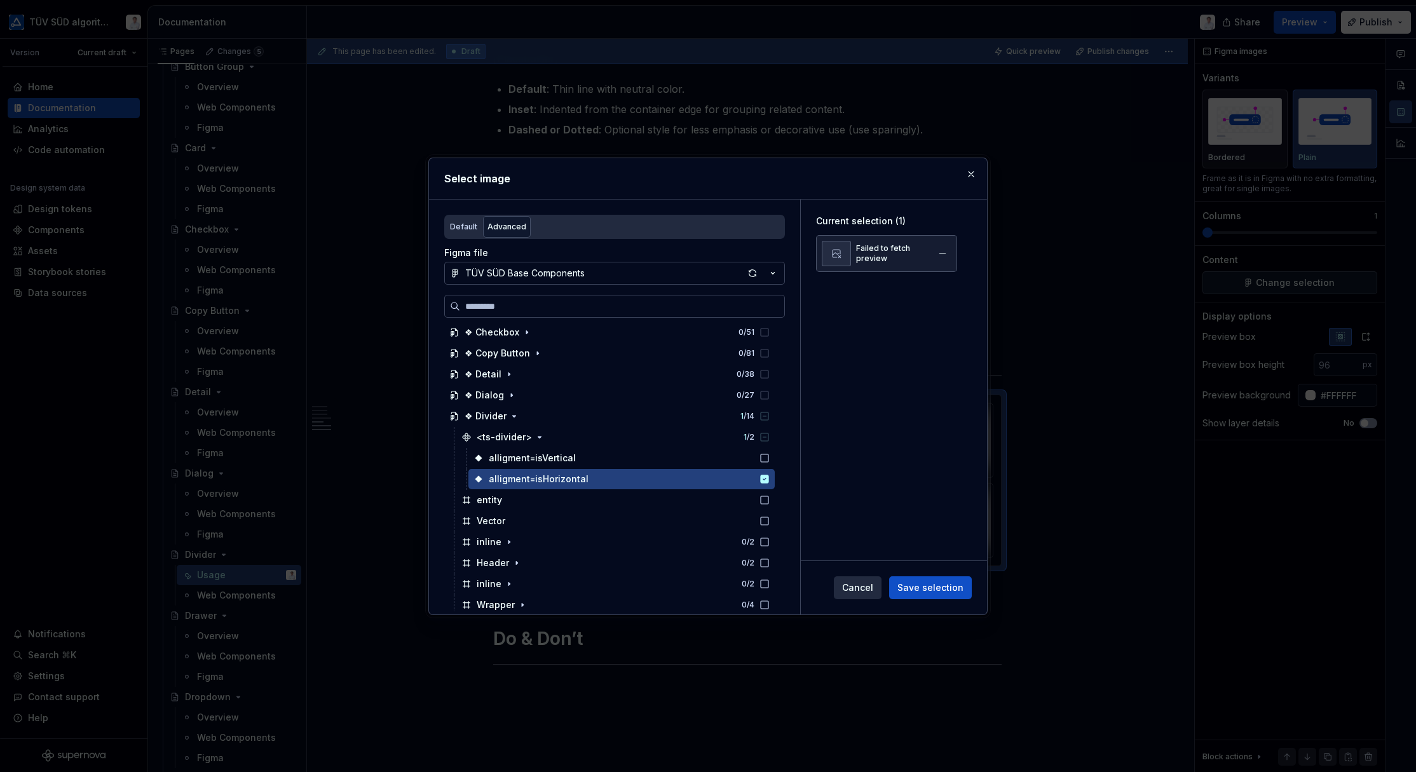
click at [823, 246] on div at bounding box center [836, 253] width 29 height 25
click at [848, 246] on div at bounding box center [836, 253] width 29 height 25
click at [887, 249] on div "Failed to fetch preview" at bounding box center [892, 253] width 72 height 20
click at [886, 249] on div "Failed to fetch preview" at bounding box center [892, 253] width 72 height 20
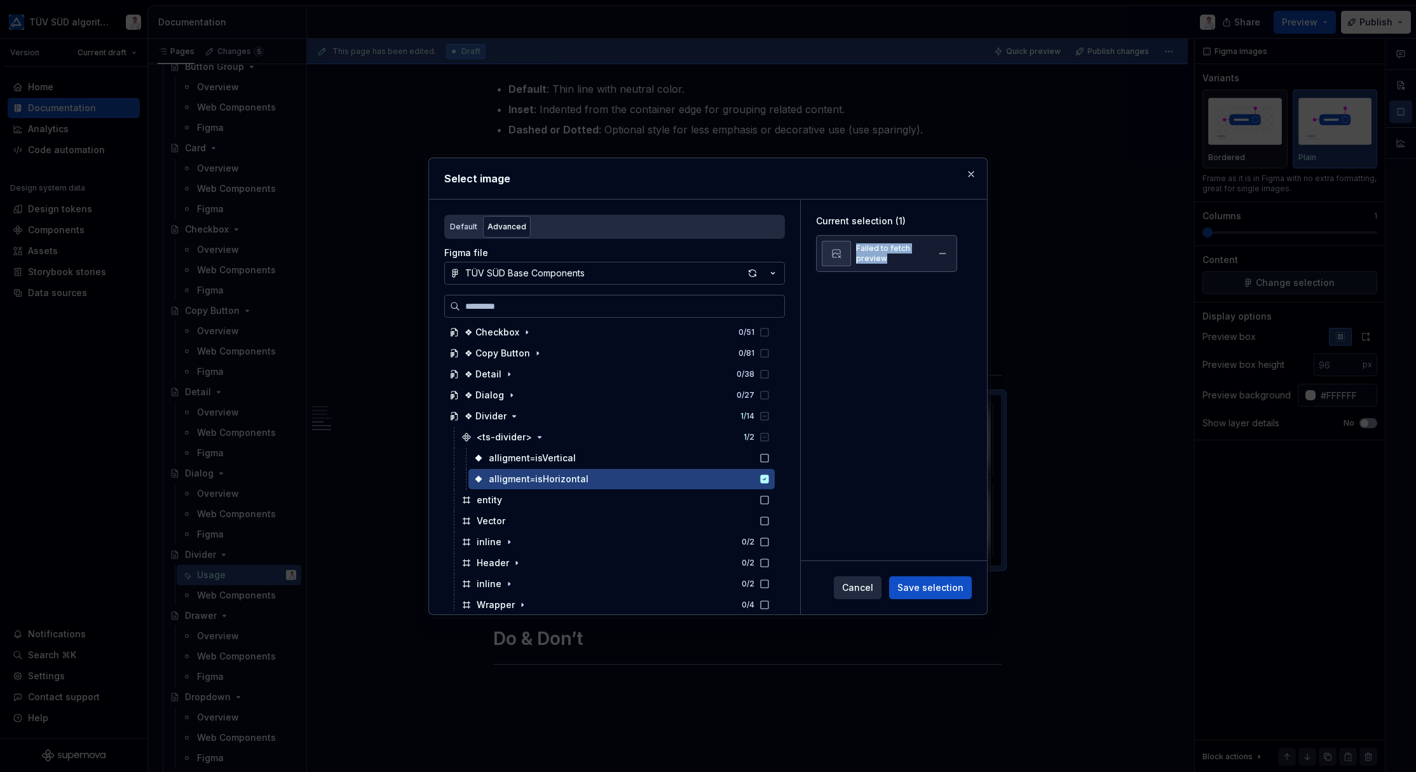
click at [885, 249] on div "Failed to fetch preview" at bounding box center [892, 253] width 72 height 20
click at [883, 250] on div "Failed to fetch preview" at bounding box center [892, 253] width 72 height 20
click at [920, 573] on span "Save selection" at bounding box center [931, 588] width 66 height 13
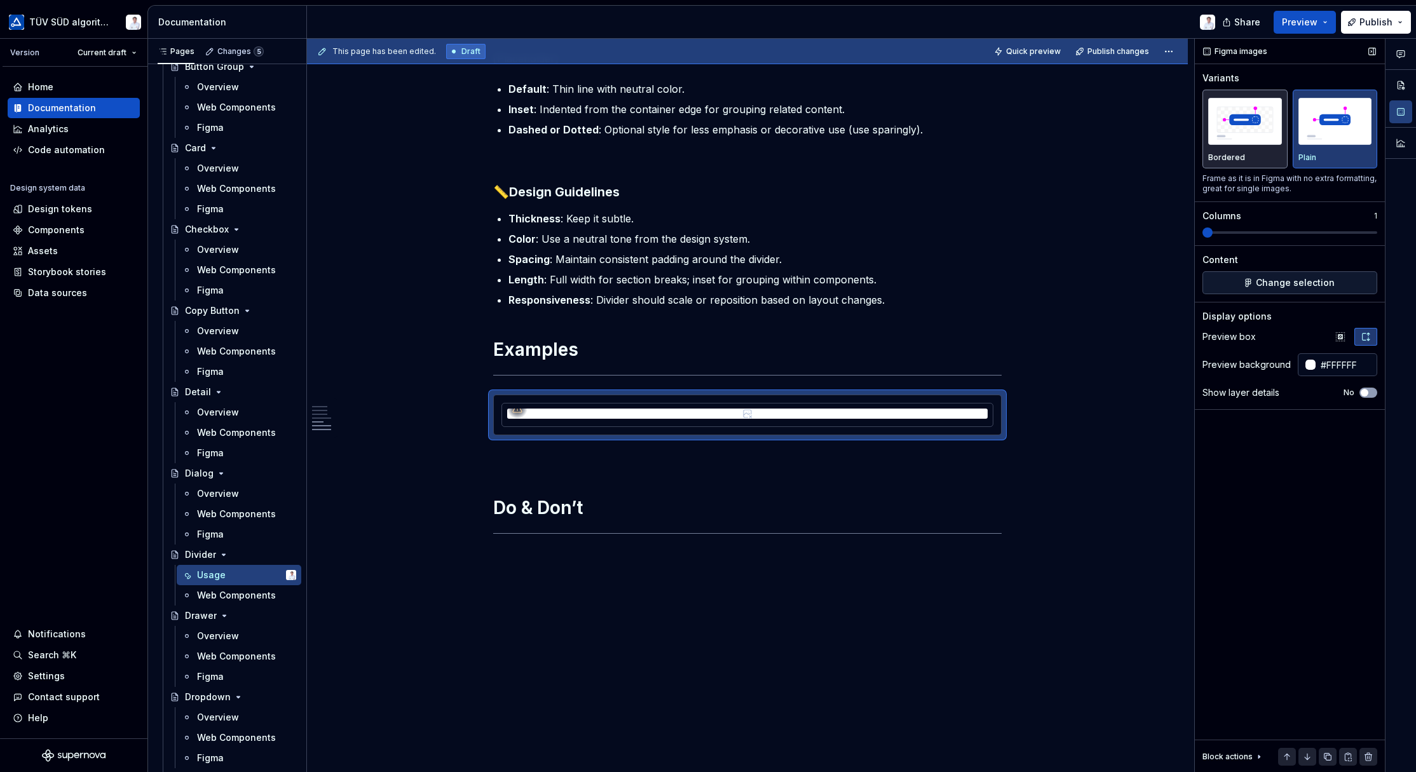
click at [1019, 137] on img "button" at bounding box center [1245, 121] width 74 height 46
click at [1019, 142] on img "button" at bounding box center [1336, 121] width 74 height 46
click at [1002, 395] on div at bounding box center [747, 415] width 509 height 41
click at [1019, 336] on icon "button" at bounding box center [1341, 337] width 10 height 10
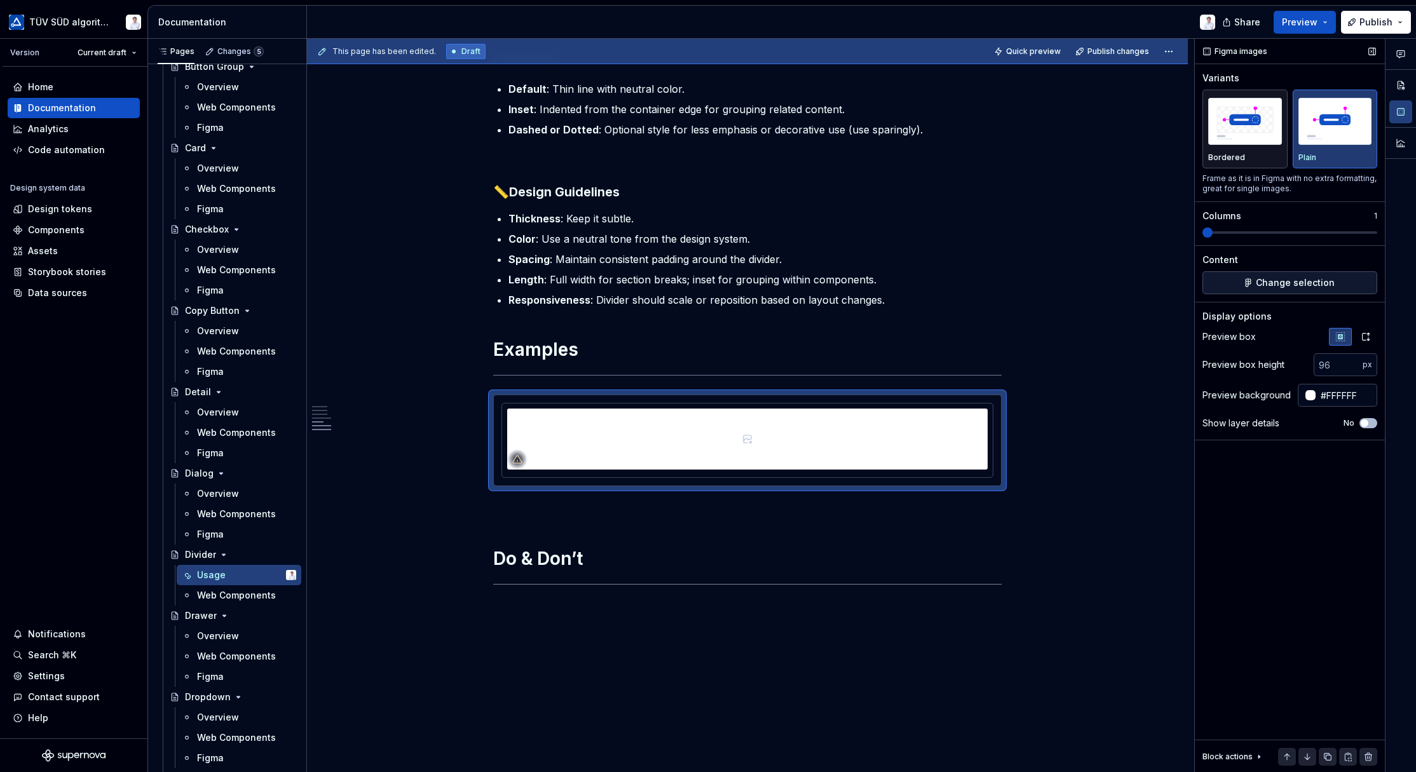
click at [1019, 421] on span "button" at bounding box center [1365, 424] width 8 height 8
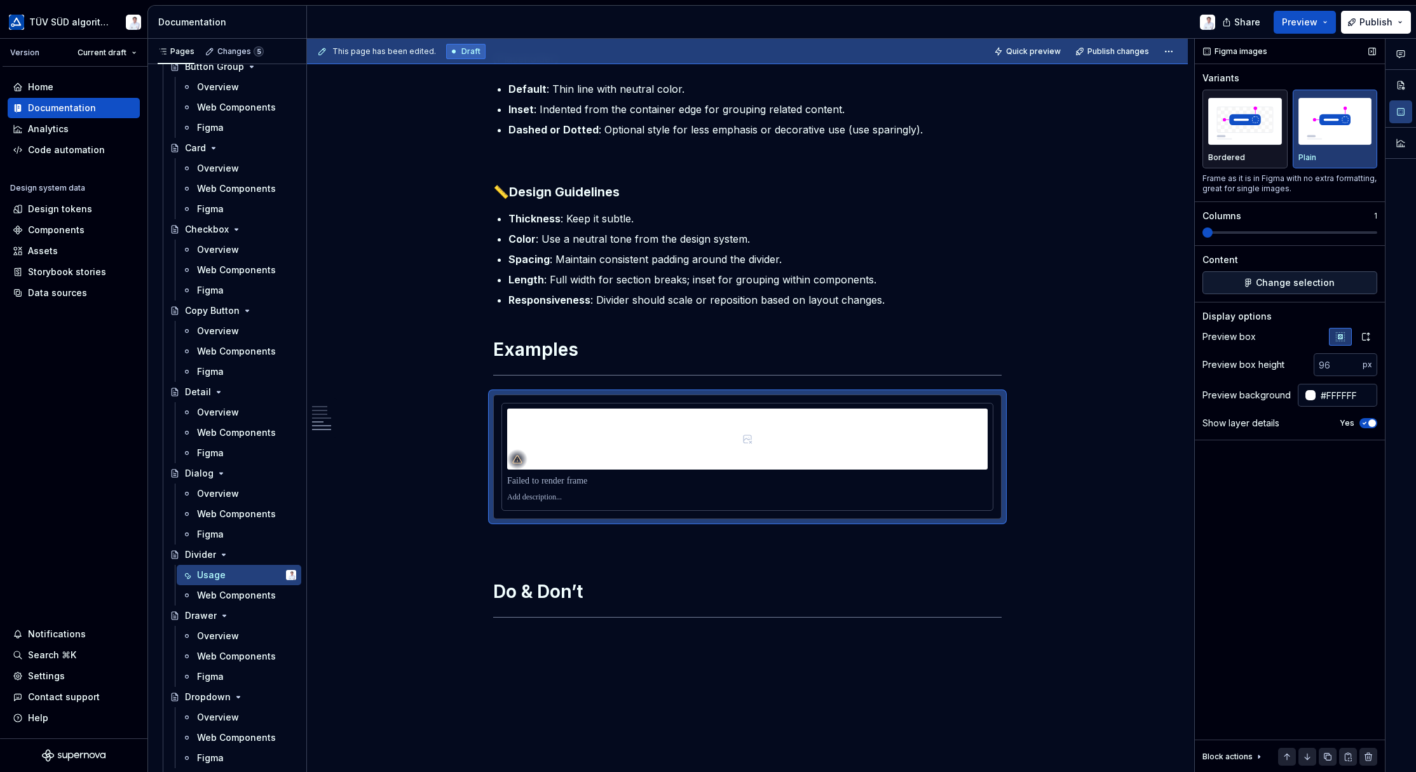
click at [1019, 421] on icon "button" at bounding box center [1365, 424] width 10 height 8
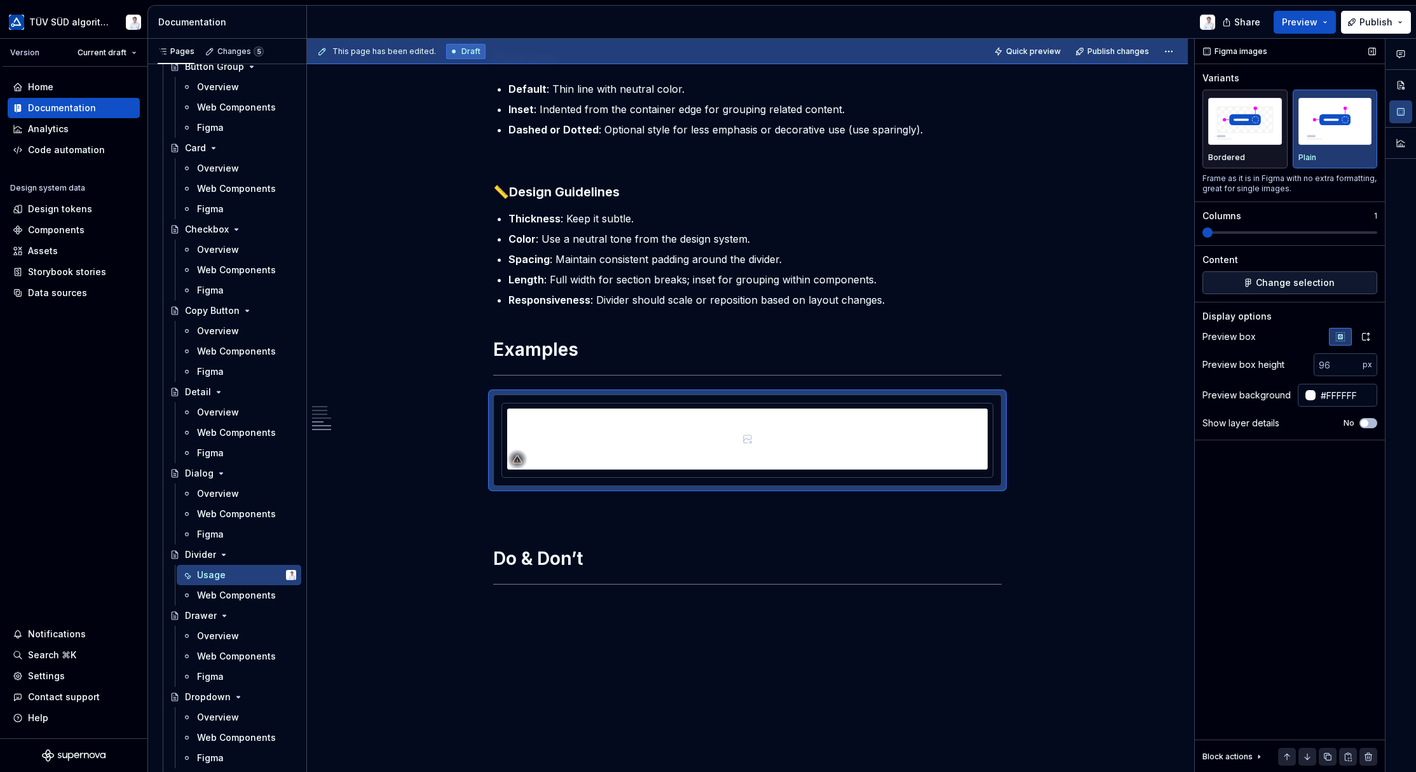
click at [1019, 421] on span "button" at bounding box center [1365, 424] width 8 height 8
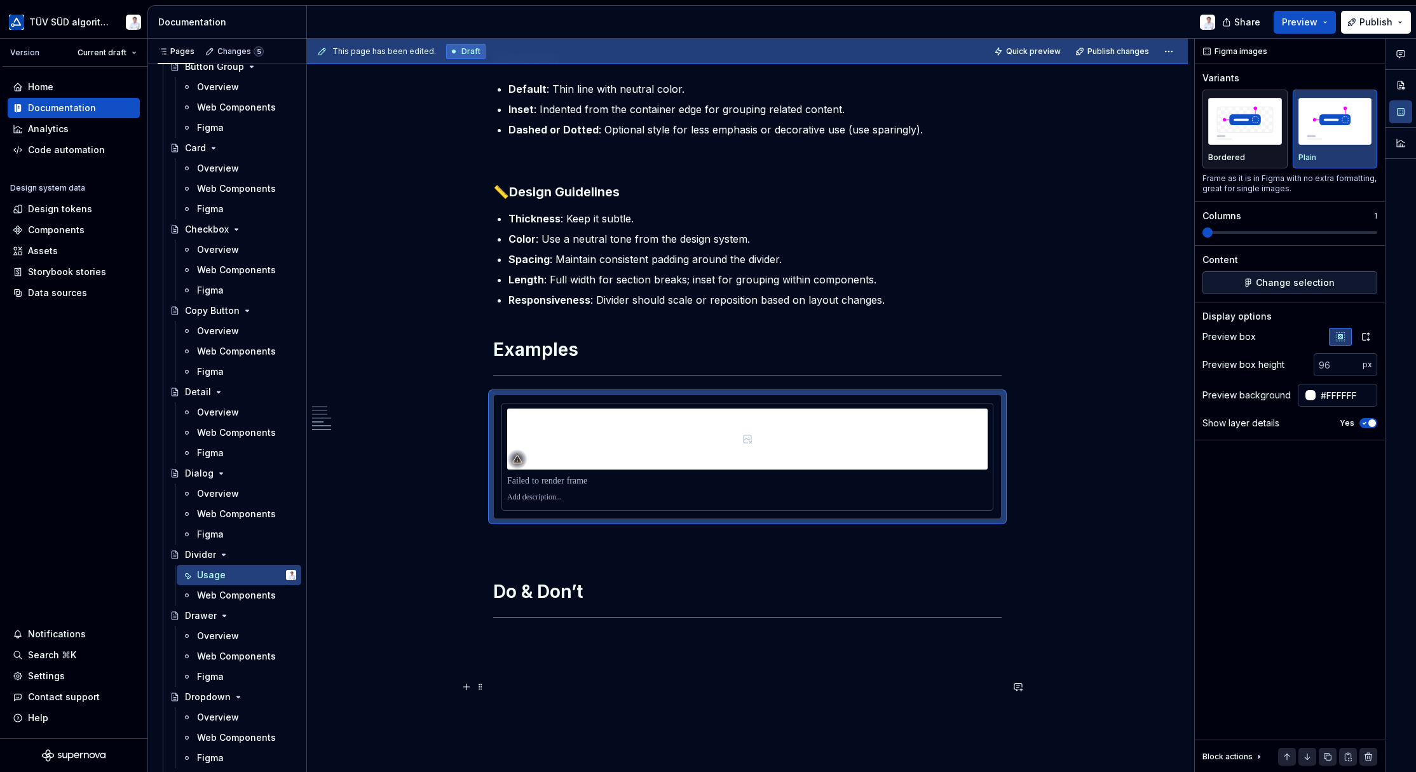
click at [847, 573] on p at bounding box center [747, 690] width 509 height 15
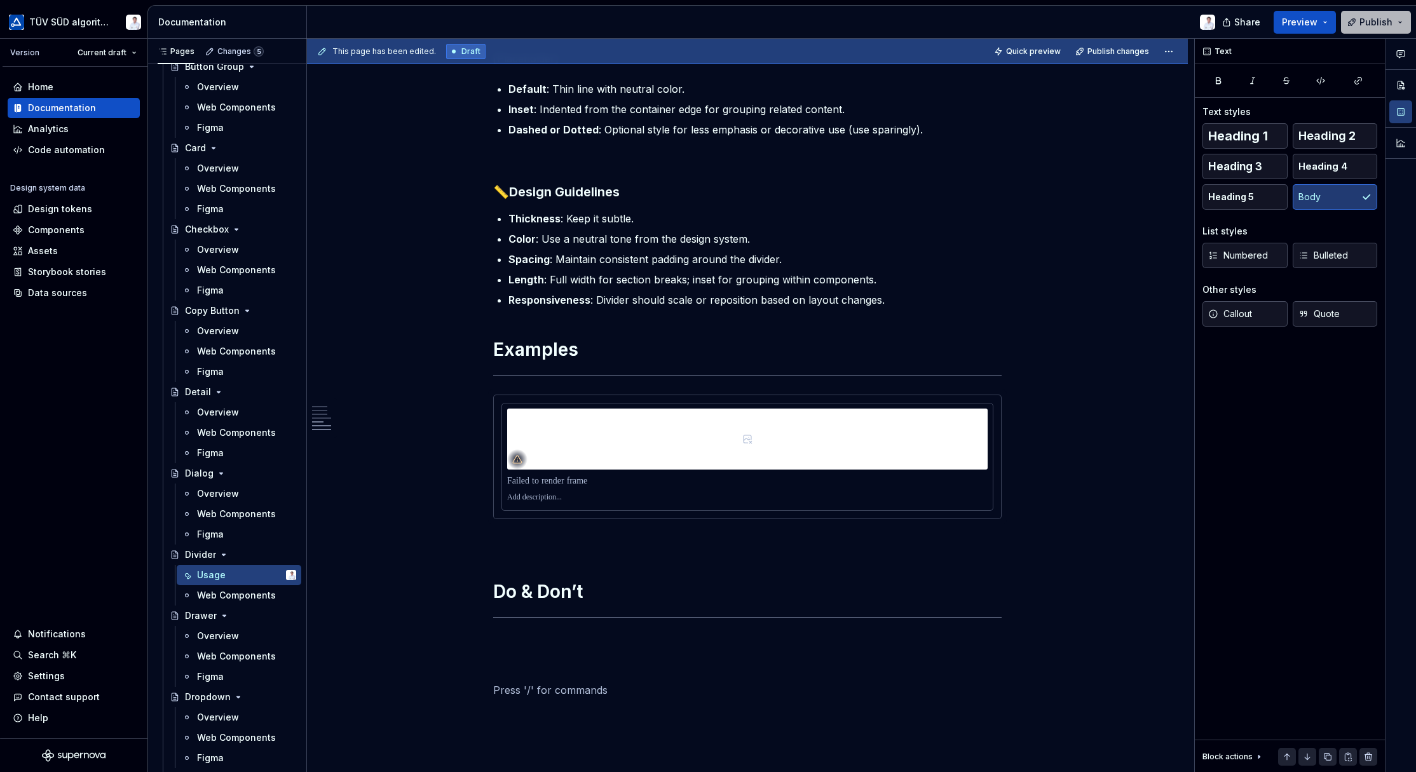
click at [1019, 22] on span "Publish" at bounding box center [1376, 22] width 33 height 13
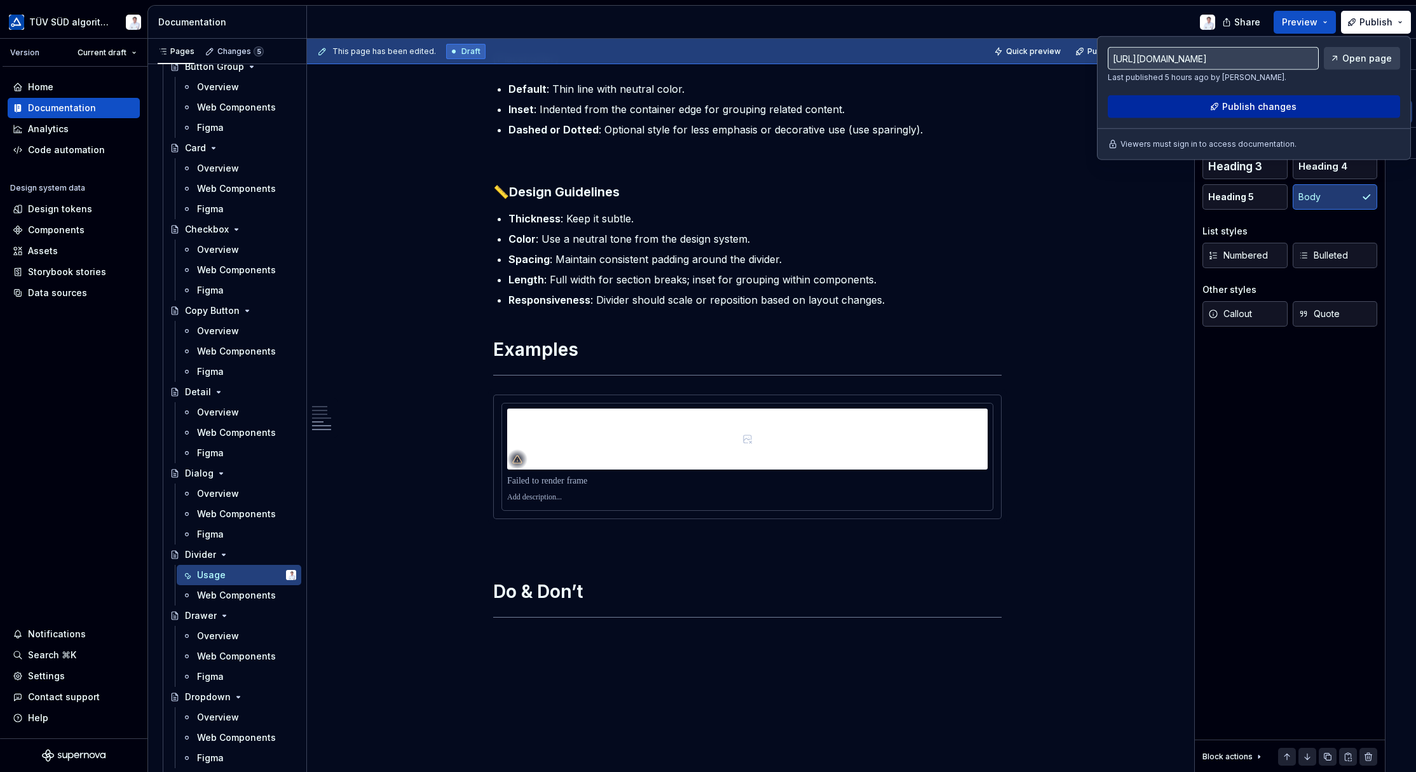
click at [1019, 107] on span "Publish changes" at bounding box center [1259, 106] width 74 height 13
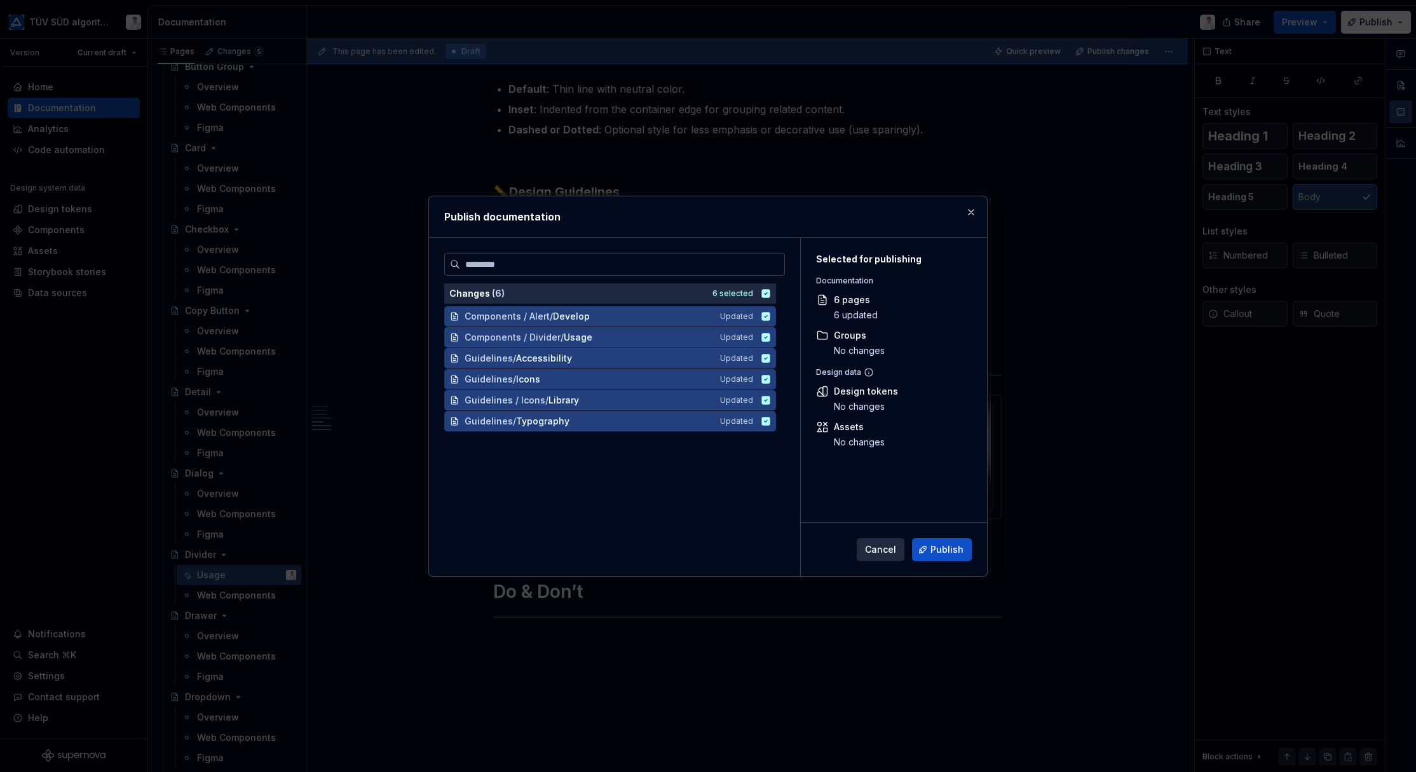
click at [943, 551] on span "Publish" at bounding box center [947, 549] width 33 height 13
type textarea "*"
